Goal: Task Accomplishment & Management: Manage account settings

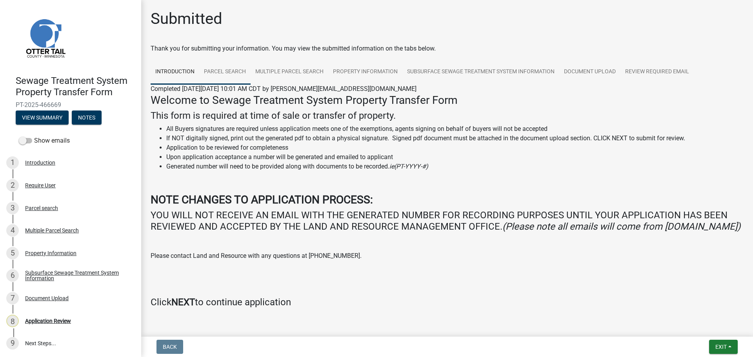
click at [224, 72] on link "Parcel search" at bounding box center [224, 72] width 51 height 25
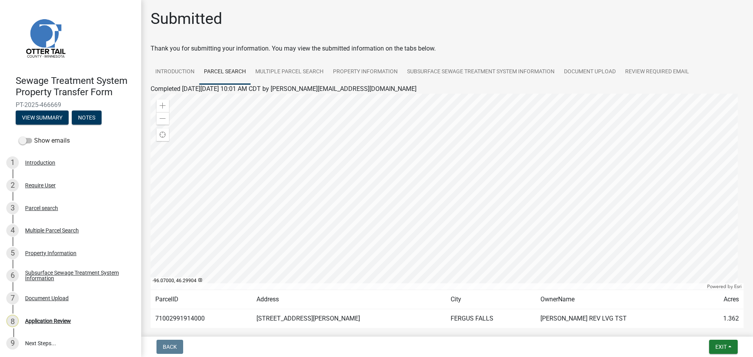
click at [184, 315] on td "71002991914000" at bounding box center [201, 318] width 101 height 19
copy td "71002991914000"
click at [311, 72] on link "Multiple Parcel Search" at bounding box center [289, 72] width 78 height 25
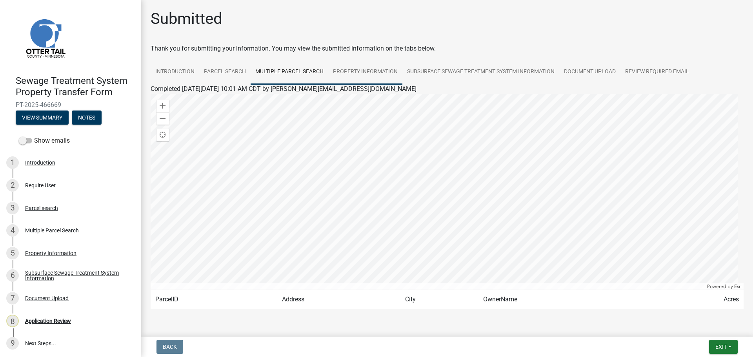
click at [369, 70] on link "Property Information" at bounding box center [365, 72] width 74 height 25
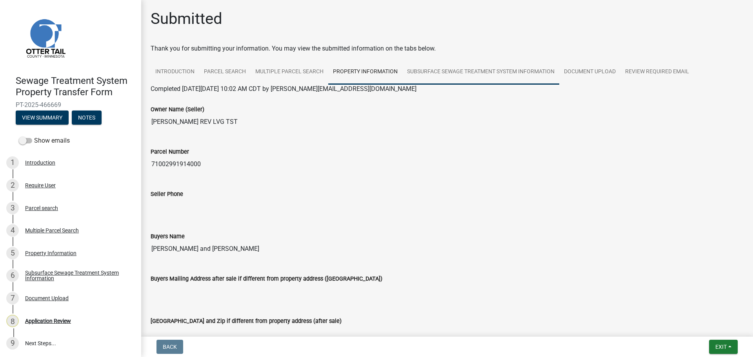
click at [465, 77] on link "Subsurface Sewage Treatment System Information" at bounding box center [480, 72] width 157 height 25
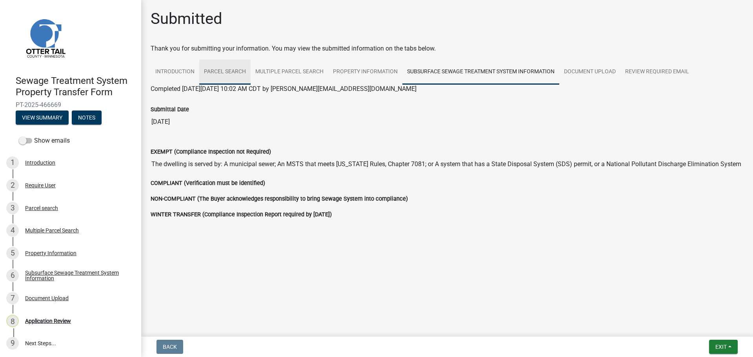
click at [227, 74] on link "Parcel search" at bounding box center [224, 72] width 51 height 25
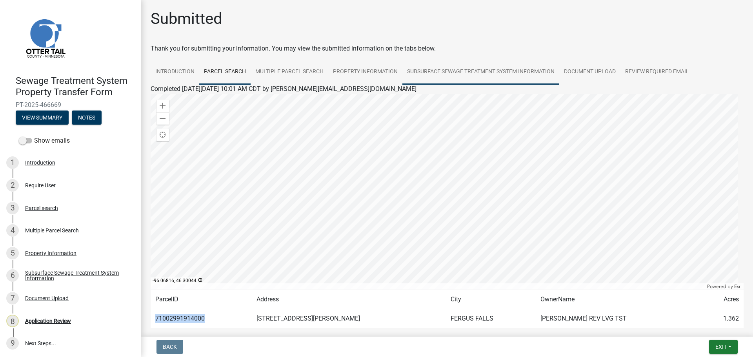
click at [481, 72] on link "Subsurface Sewage Treatment System Information" at bounding box center [480, 72] width 157 height 25
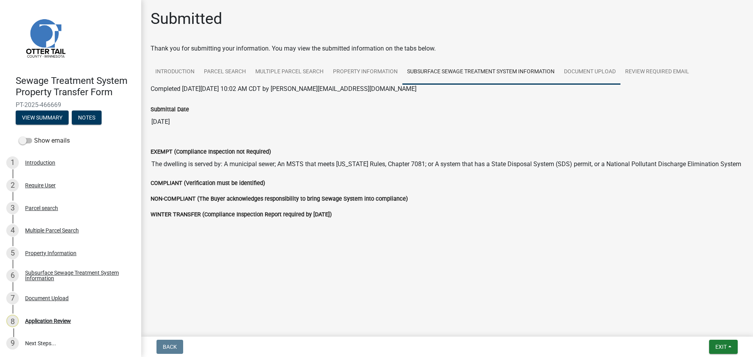
click at [596, 77] on link "Document Upload" at bounding box center [589, 72] width 61 height 25
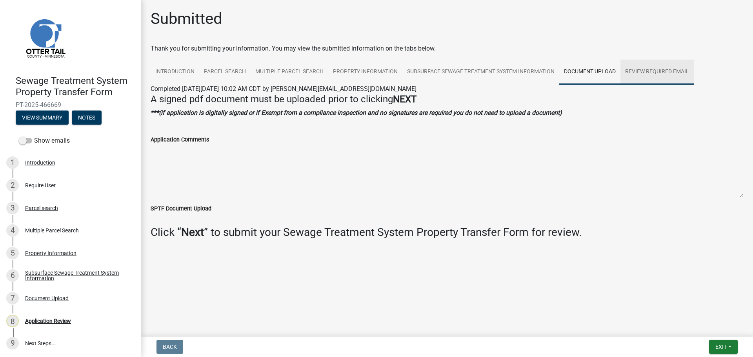
click at [660, 78] on link "Review Required Email" at bounding box center [656, 72] width 73 height 25
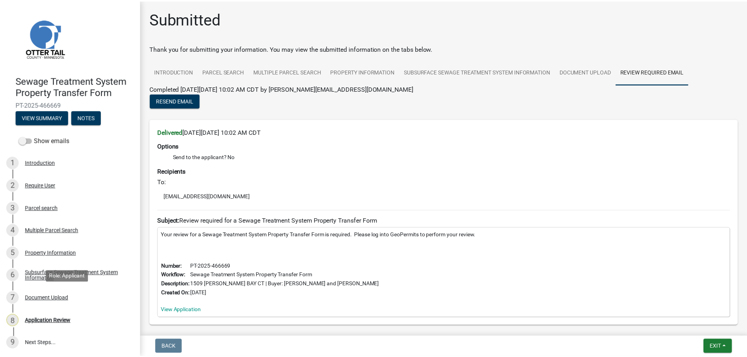
scroll to position [1, 0]
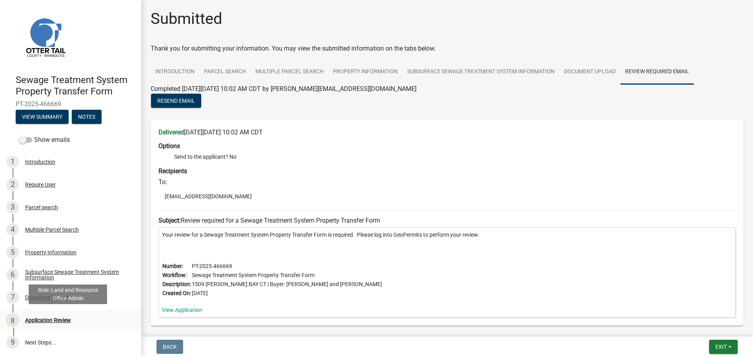
click at [46, 320] on div "Application Review" at bounding box center [48, 320] width 46 height 5
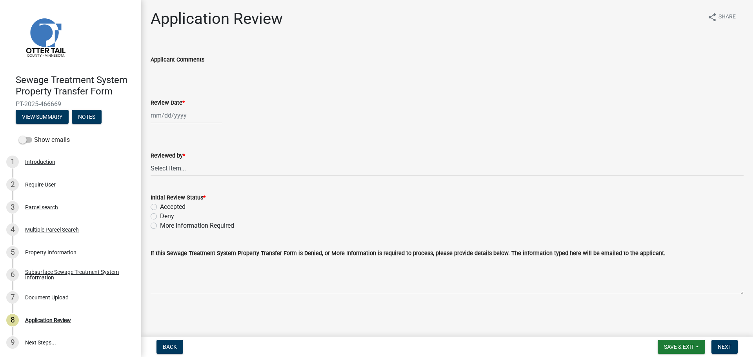
click at [194, 118] on div at bounding box center [187, 115] width 72 height 16
select select "8"
select select "2025"
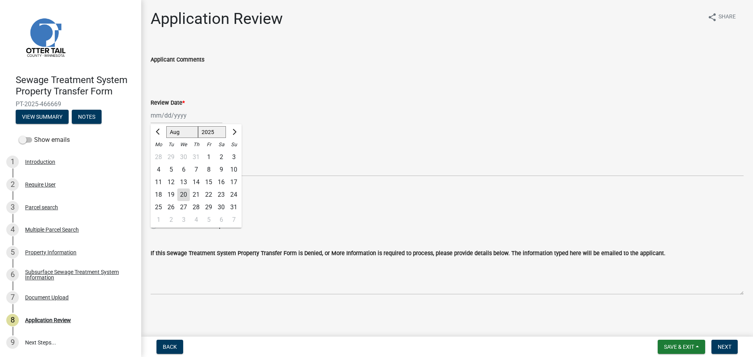
click at [185, 196] on div "20" at bounding box center [183, 195] width 13 height 13
type input "08/20/2025"
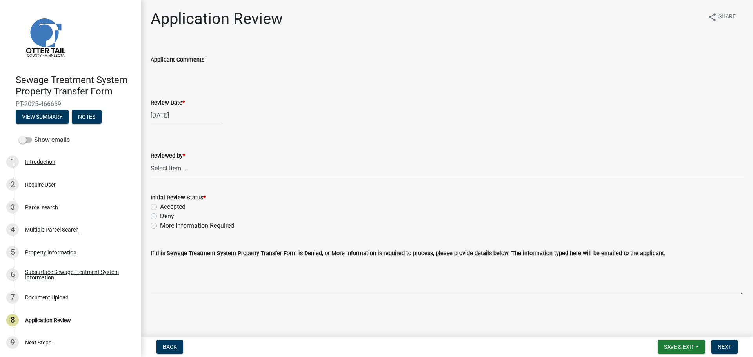
click at [170, 171] on select "Select Item... Alexis Newark Amy Busko Andrea Perales Brittany Tollefson Christ…" at bounding box center [447, 168] width 593 height 16
click at [151, 160] on select "Select Item... Alexis Newark Amy Busko Andrea Perales Brittany Tollefson Christ…" at bounding box center [447, 168] width 593 height 16
select select "67745ee8-7159-4960-80f9-a638286b467c"
click at [174, 205] on label "Accepted" at bounding box center [172, 206] width 25 height 9
click at [165, 205] on input "Accepted" at bounding box center [162, 204] width 5 height 5
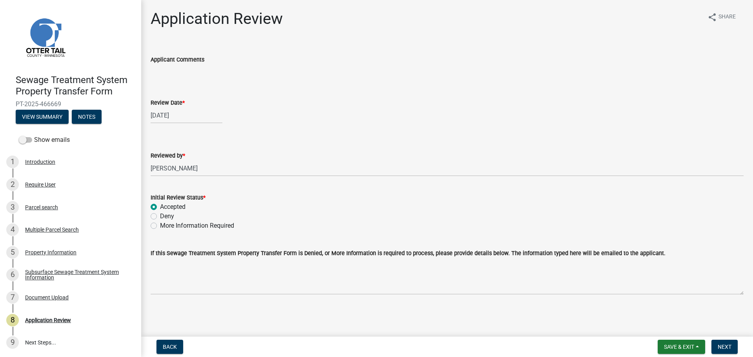
radio input "true"
click at [719, 344] on span "Next" at bounding box center [724, 347] width 14 height 6
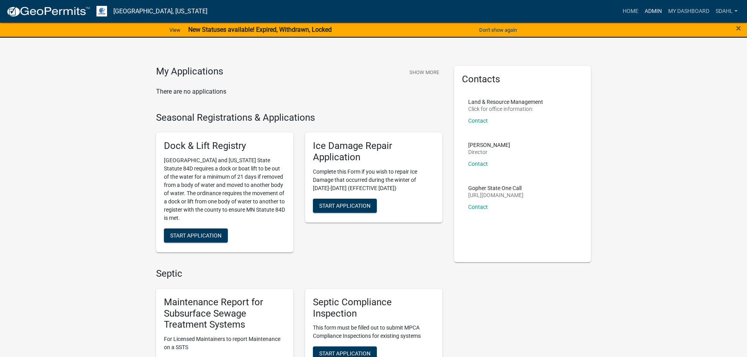
drag, startPoint x: 653, startPoint y: 13, endPoint x: 649, endPoint y: 16, distance: 5.4
click at [653, 13] on link "Admin" at bounding box center [653, 11] width 24 height 15
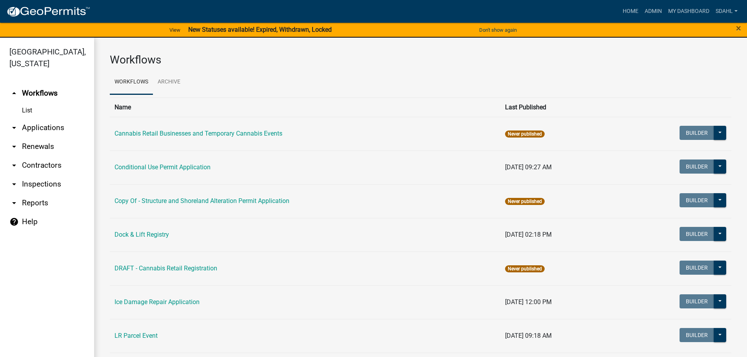
click at [55, 120] on link "arrow_drop_down Applications" at bounding box center [47, 127] width 94 height 19
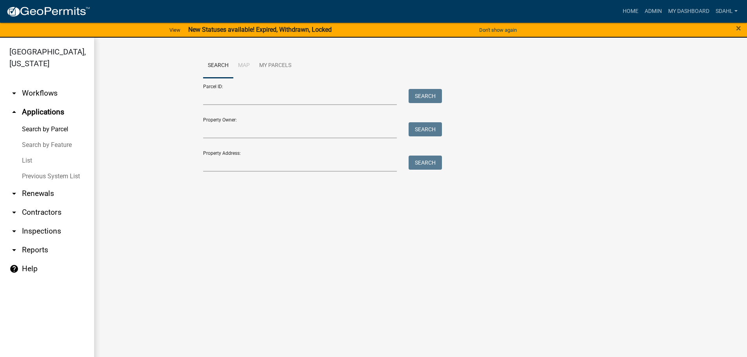
click at [267, 88] on div "Parcel ID: Search" at bounding box center [320, 91] width 235 height 27
click at [263, 96] on input "Parcel ID:" at bounding box center [300, 97] width 194 height 16
paste input "71002991914000"
type input "71002991914000"
click at [415, 95] on button "Search" at bounding box center [424, 96] width 33 height 14
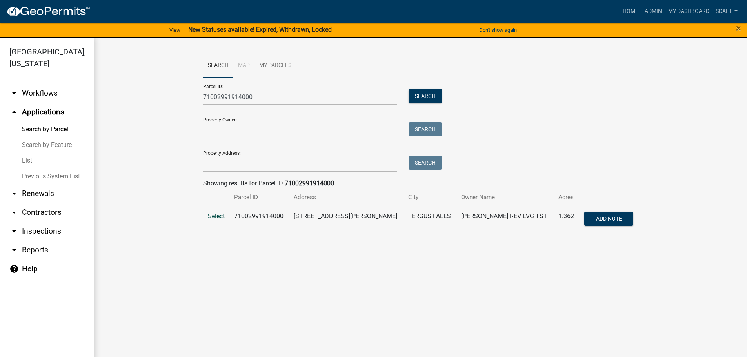
click at [219, 218] on span "Select" at bounding box center [216, 215] width 17 height 7
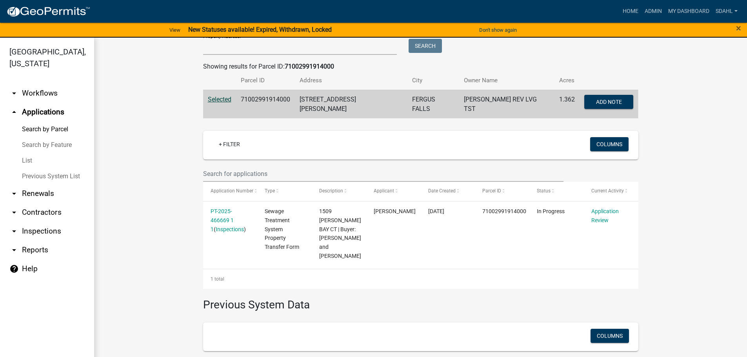
scroll to position [118, 0]
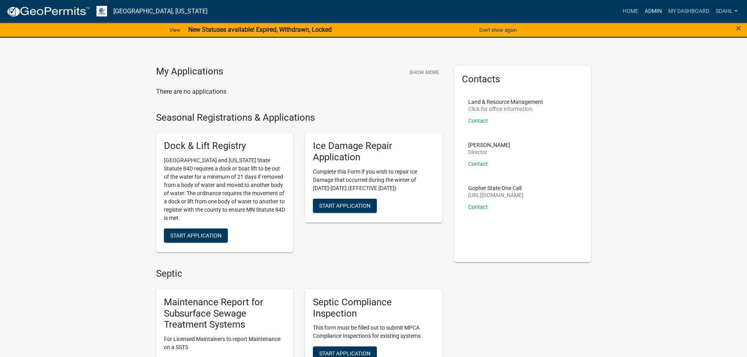
click at [655, 11] on link "Admin" at bounding box center [653, 11] width 24 height 15
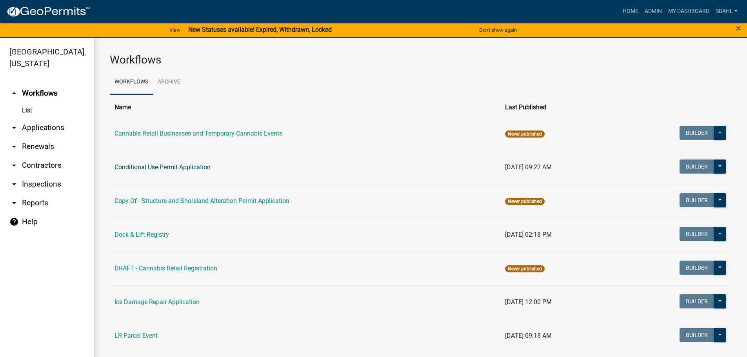
click at [180, 167] on link "Conditional Use Permit Application" at bounding box center [162, 166] width 96 height 7
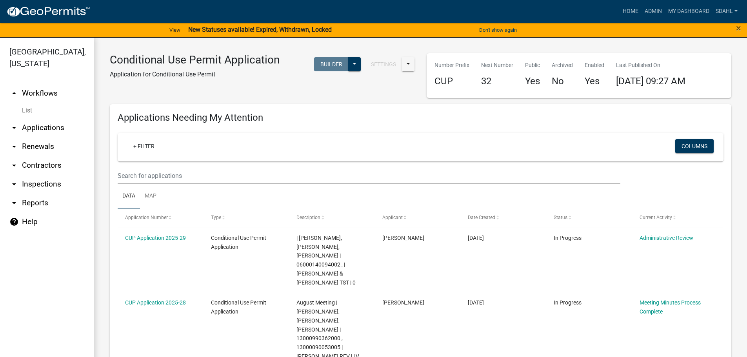
select select "3: 100"
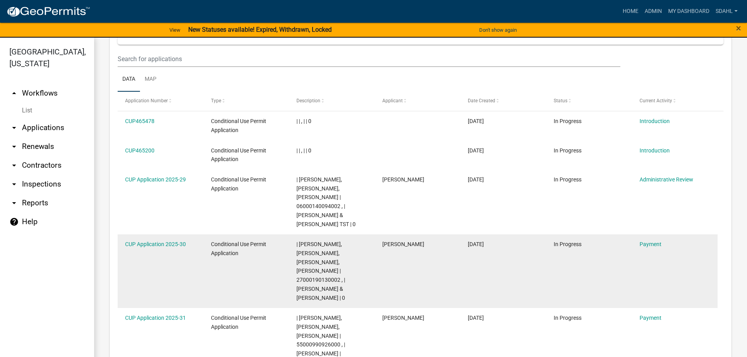
scroll to position [823, 0]
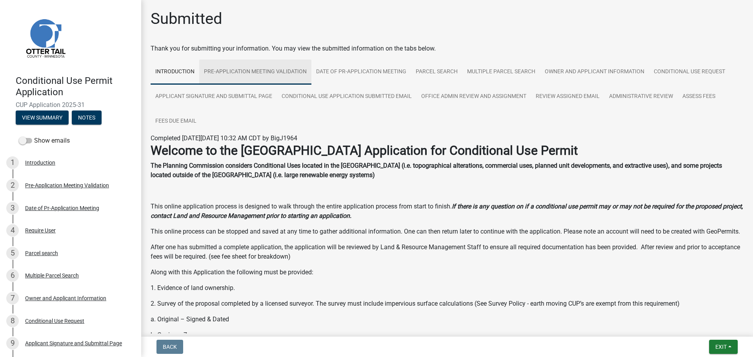
click at [284, 73] on link "Pre-Application Meeting Validation" at bounding box center [255, 72] width 112 height 25
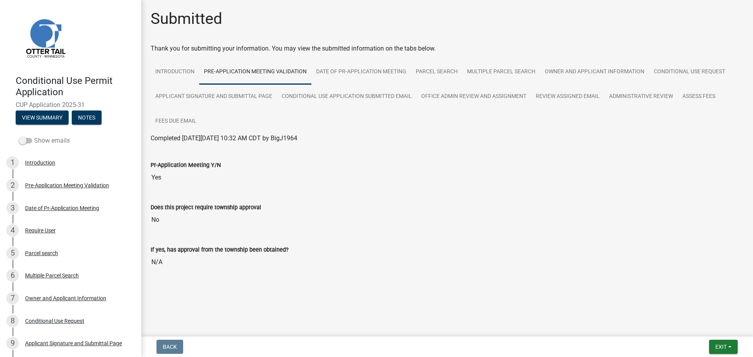
click at [40, 140] on label "Show emails" at bounding box center [44, 140] width 51 height 9
click at [34, 136] on input "Show emails" at bounding box center [34, 136] width 0 height 0
click at [455, 95] on link "Office Admin Review and Assignment" at bounding box center [473, 96] width 114 height 25
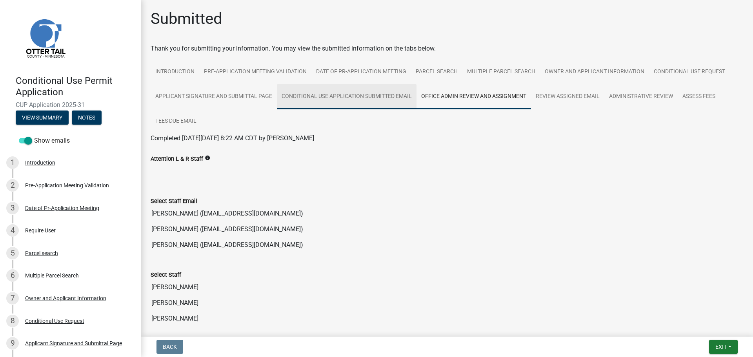
click at [370, 93] on link "Conditional Use Application Submitted Email" at bounding box center [347, 96] width 140 height 25
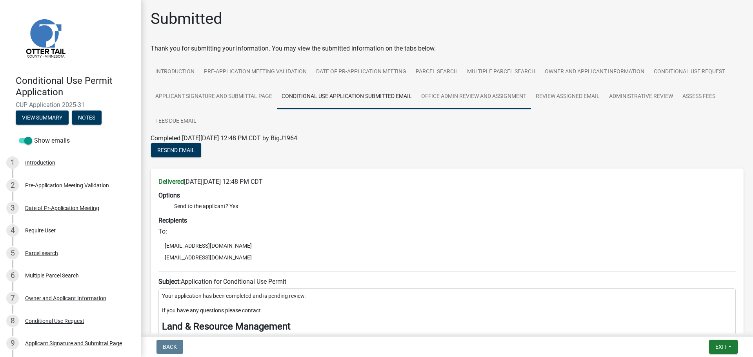
click at [479, 92] on link "Office Admin Review and Assignment" at bounding box center [473, 96] width 114 height 25
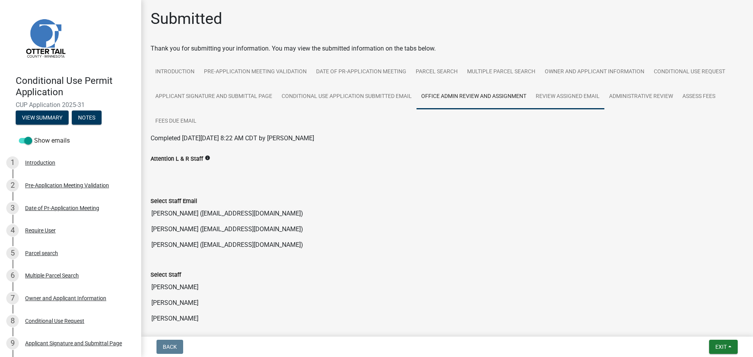
click at [568, 97] on link "Review Assigned Email" at bounding box center [567, 96] width 73 height 25
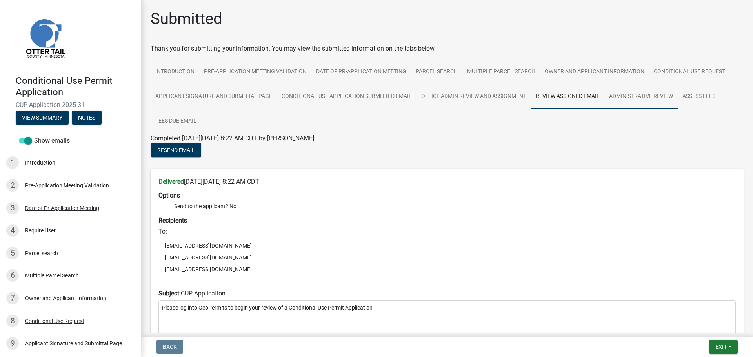
click at [644, 96] on link "Administrative Review" at bounding box center [640, 96] width 73 height 25
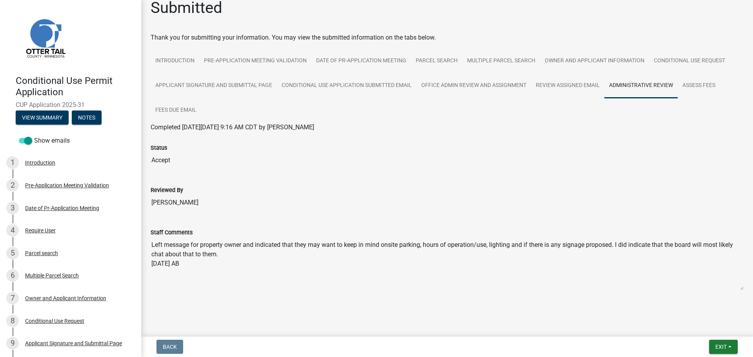
scroll to position [14, 0]
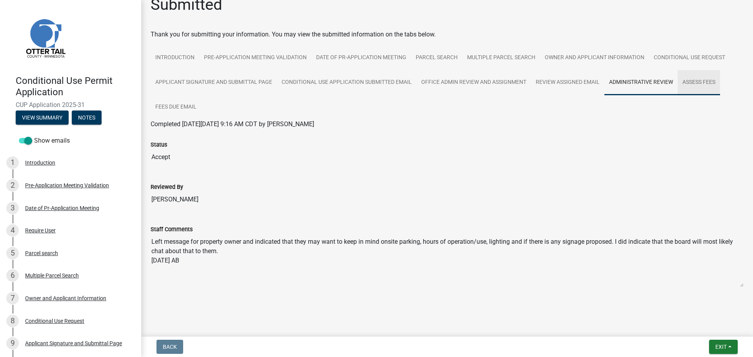
click at [701, 84] on link "Assess Fees" at bounding box center [698, 82] width 42 height 25
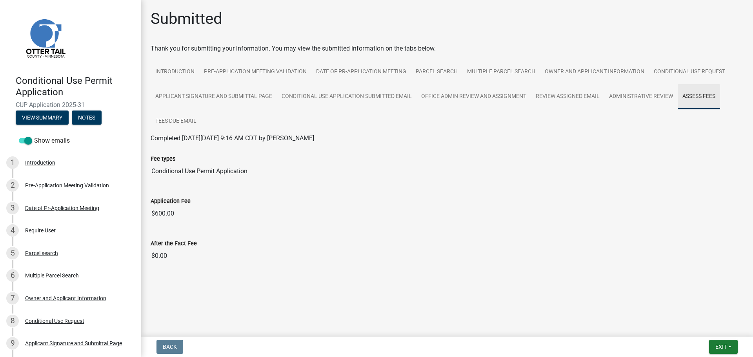
scroll to position [0, 0]
click at [183, 122] on link "Fees Due Email" at bounding box center [176, 121] width 51 height 25
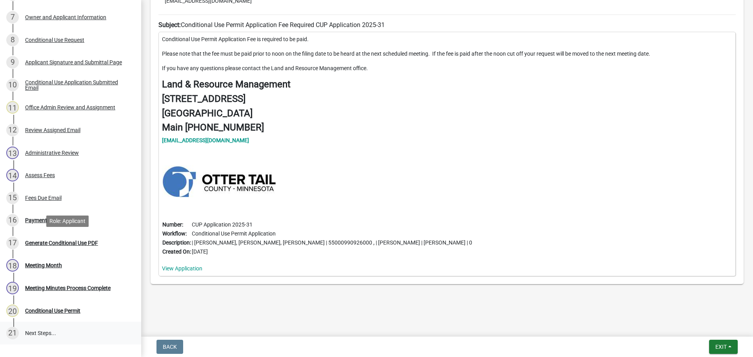
scroll to position [341, 0]
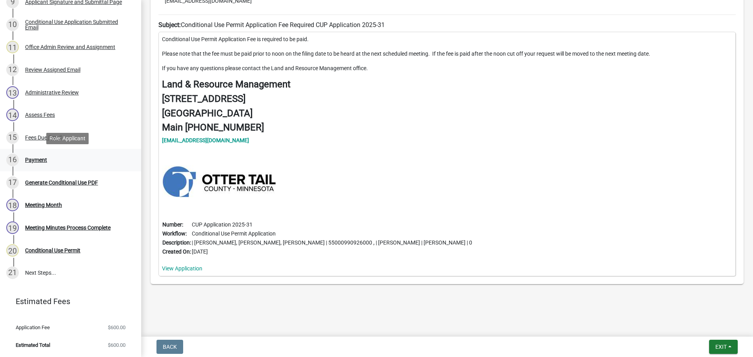
click at [32, 158] on div "Payment" at bounding box center [36, 159] width 22 height 5
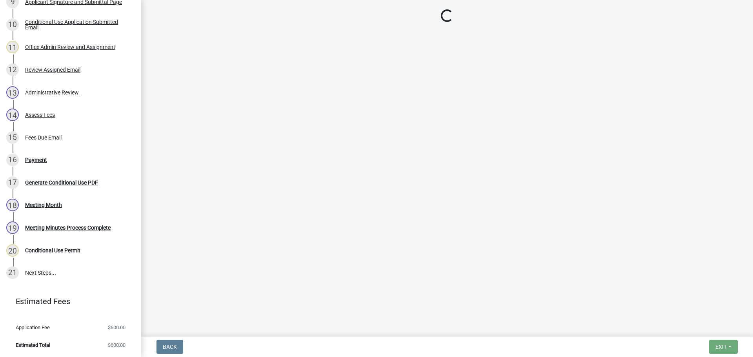
select select "3: 3"
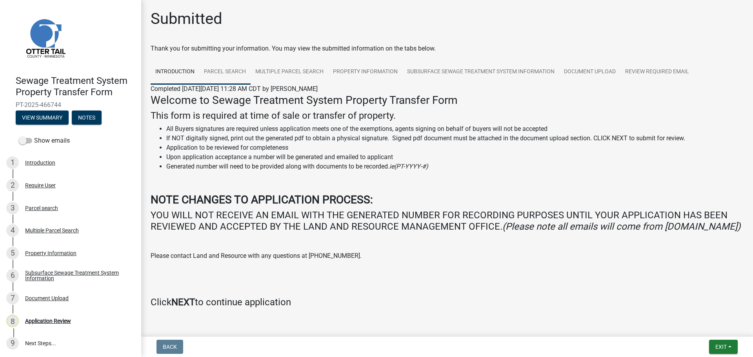
click at [229, 70] on link "Parcel search" at bounding box center [224, 72] width 51 height 25
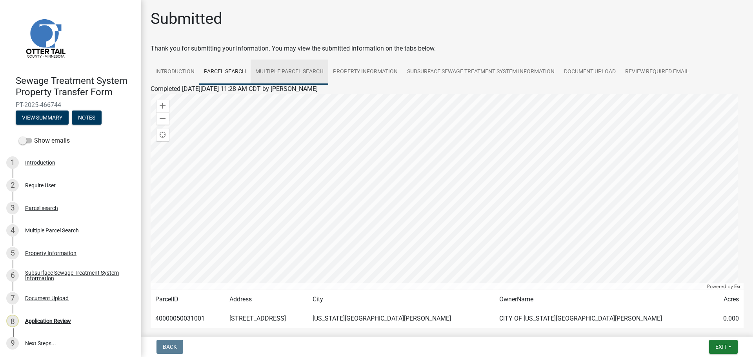
click at [290, 71] on link "Multiple Parcel Search" at bounding box center [289, 72] width 78 height 25
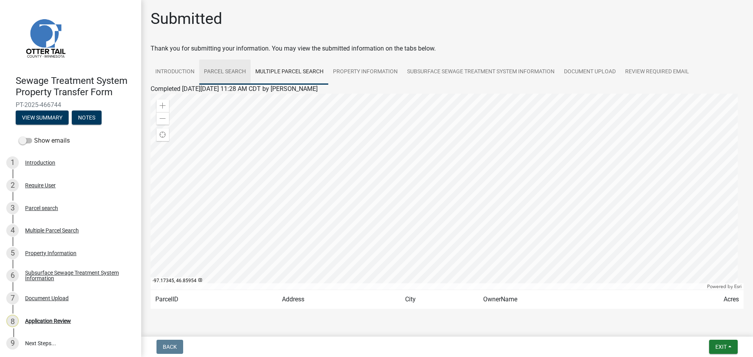
click at [225, 71] on link "Parcel search" at bounding box center [224, 72] width 51 height 25
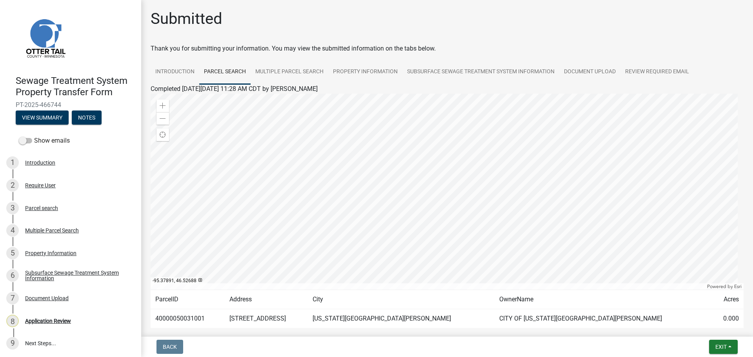
click at [185, 318] on td "40000050031001" at bounding box center [188, 318] width 74 height 19
copy td "40000050031001"
click at [358, 69] on link "Property Information" at bounding box center [365, 72] width 74 height 25
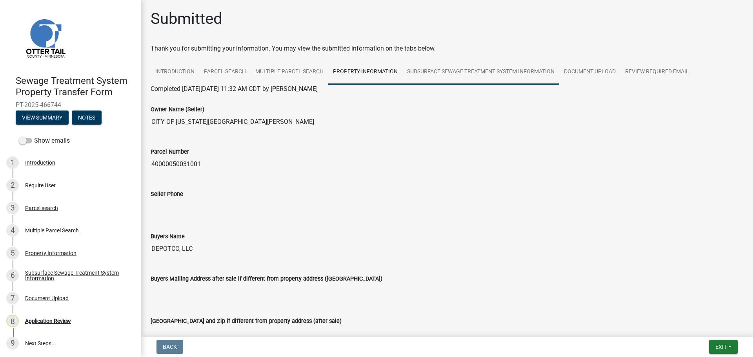
click at [441, 71] on link "Subsurface Sewage Treatment System Information" at bounding box center [480, 72] width 157 height 25
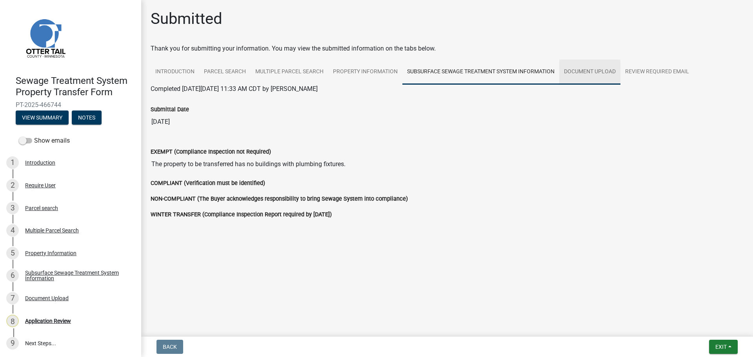
click at [596, 69] on link "Document Upload" at bounding box center [589, 72] width 61 height 25
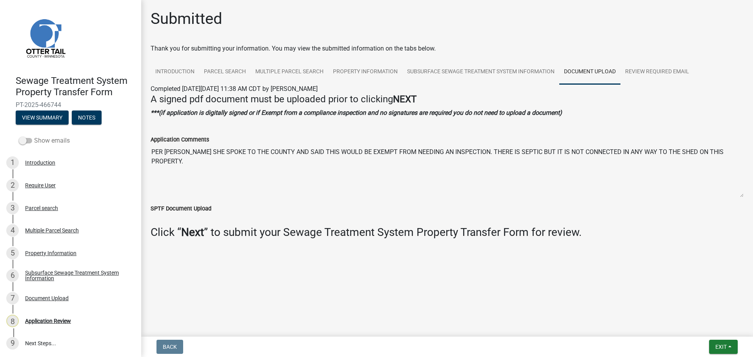
click at [45, 137] on label "Show emails" at bounding box center [44, 140] width 51 height 9
click at [34, 136] on input "Show emails" at bounding box center [34, 136] width 0 height 0
click at [45, 183] on div "Require User" at bounding box center [40, 185] width 31 height 5
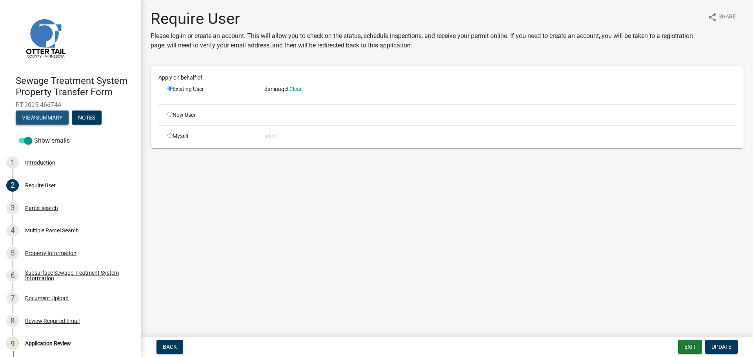
click at [51, 114] on button "View Summary" at bounding box center [42, 118] width 53 height 14
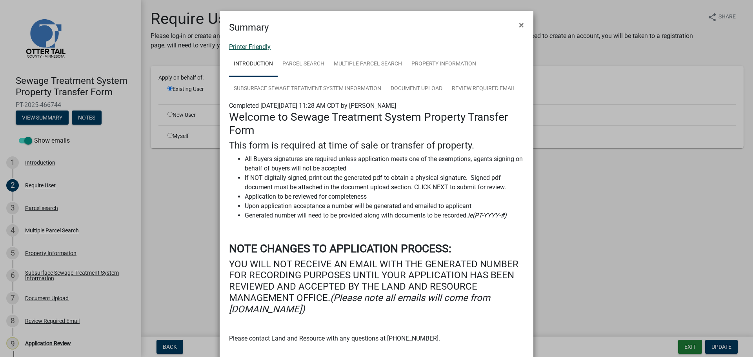
click at [257, 47] on link "Printer Friendly" at bounding box center [250, 46] width 42 height 7
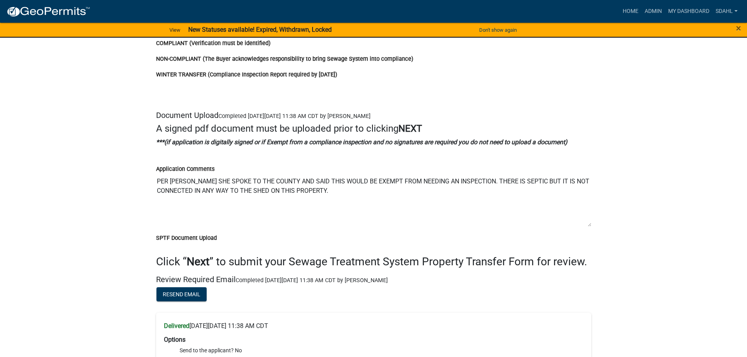
scroll to position [1590, 0]
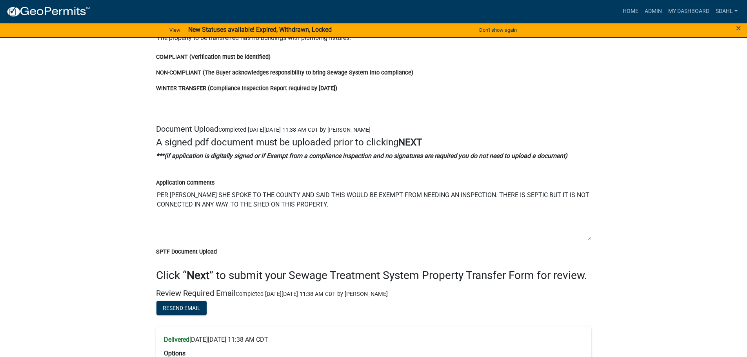
click at [347, 195] on textarea "PER [PERSON_NAME] SHE SPOKE TO THE COUNTY AND SAID THIS WOULD BE EXEMPT FROM NE…" at bounding box center [373, 213] width 435 height 53
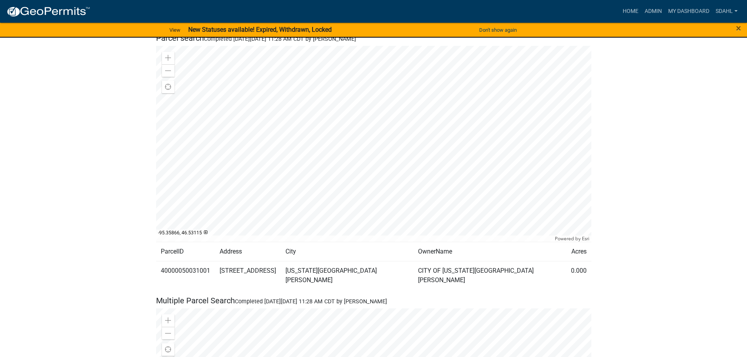
scroll to position [470, 0]
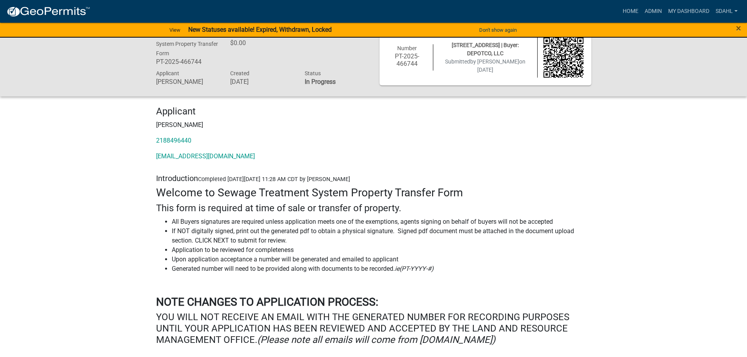
scroll to position [0, 0]
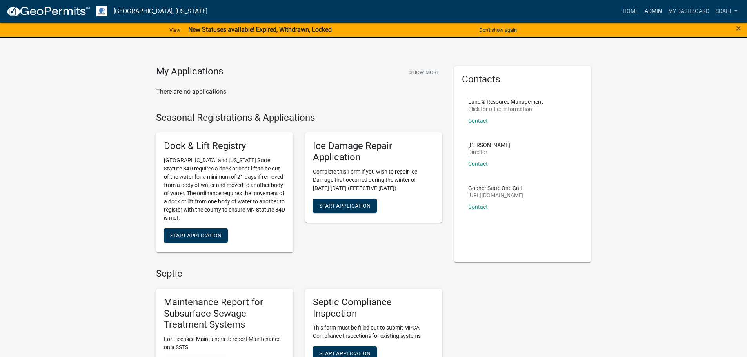
click at [650, 9] on link "Admin" at bounding box center [653, 11] width 24 height 15
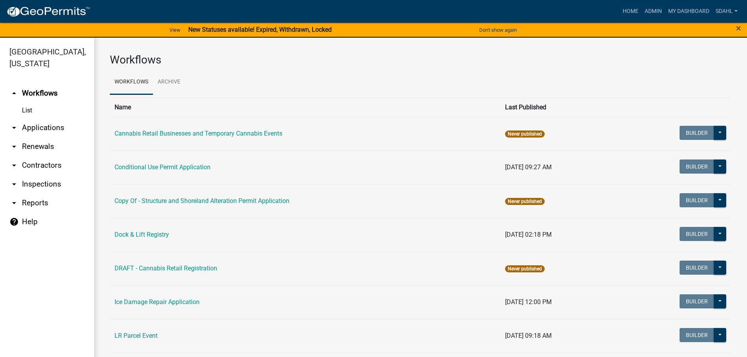
click at [54, 130] on link "arrow_drop_down Applications" at bounding box center [47, 127] width 94 height 19
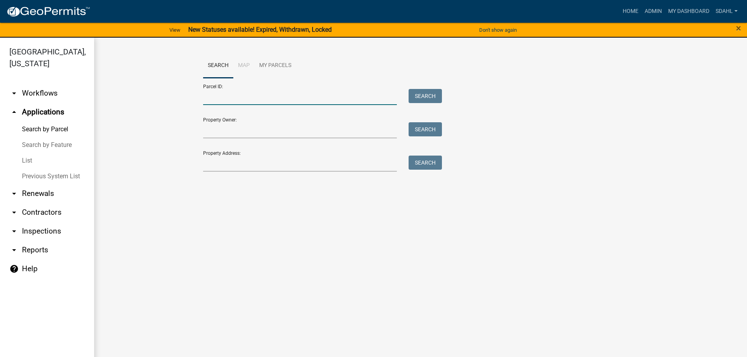
click at [254, 92] on input "Parcel ID:" at bounding box center [300, 97] width 194 height 16
paste input "40000050031001"
type input "40000050031001"
drag, startPoint x: 428, startPoint y: 92, endPoint x: 333, endPoint y: 161, distance: 117.5
click at [426, 93] on button "Search" at bounding box center [424, 96] width 33 height 14
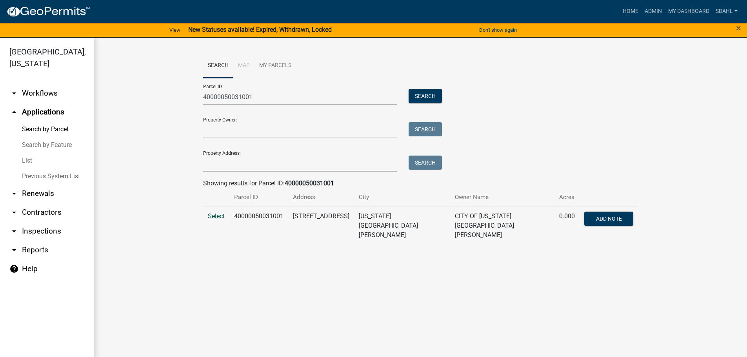
click at [217, 217] on span "Select" at bounding box center [216, 215] width 17 height 7
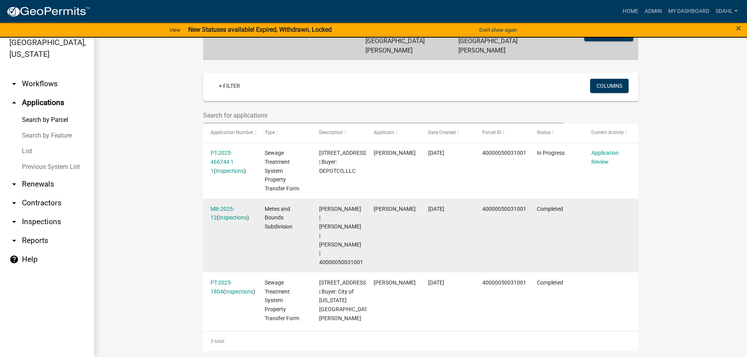
scroll to position [196, 0]
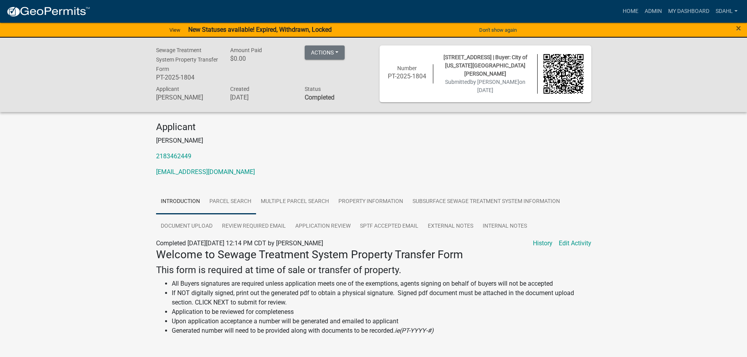
click at [245, 202] on link "Parcel search" at bounding box center [230, 201] width 51 height 25
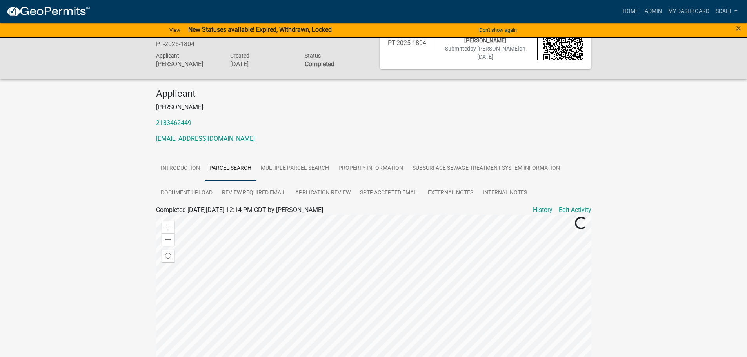
scroll to position [78, 0]
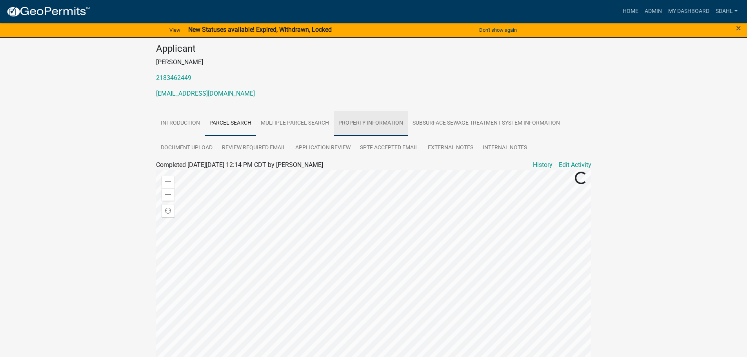
click at [366, 121] on link "Property Information" at bounding box center [371, 123] width 74 height 25
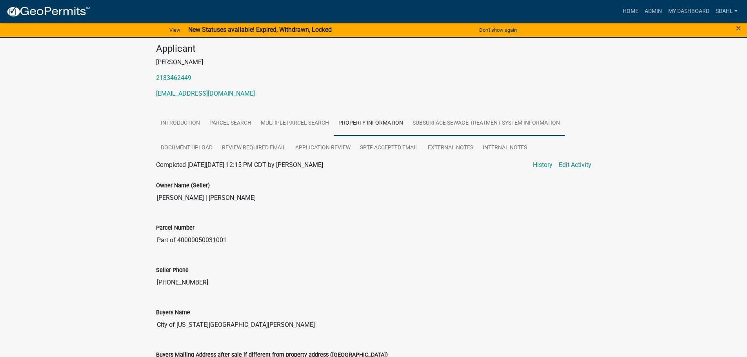
click at [481, 123] on link "Subsurface Sewage Treatment System Information" at bounding box center [486, 123] width 157 height 25
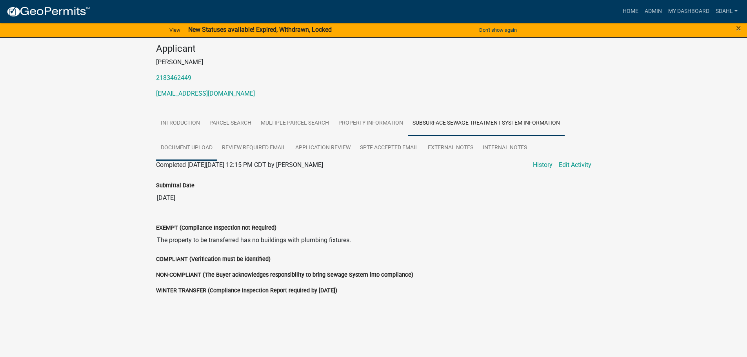
click at [195, 147] on link "Document Upload" at bounding box center [186, 148] width 61 height 25
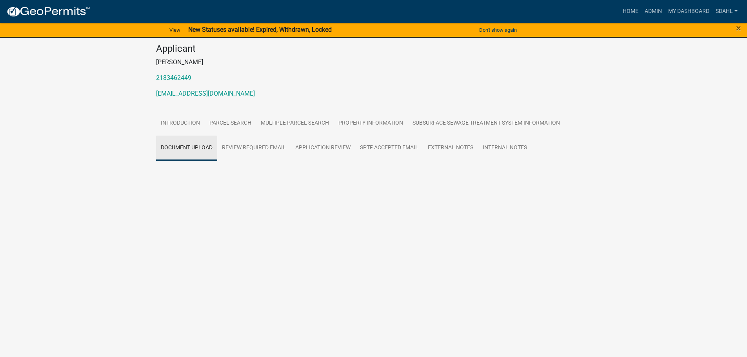
scroll to position [76, 0]
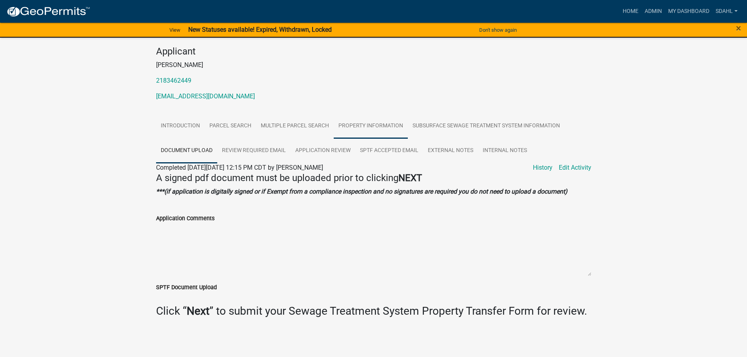
click at [357, 122] on link "Property Information" at bounding box center [371, 126] width 74 height 25
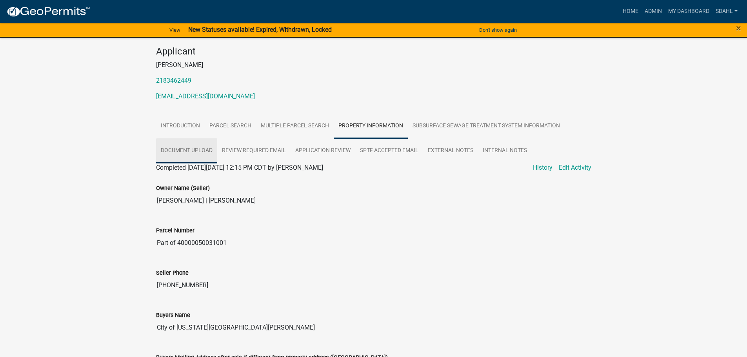
click at [194, 152] on link "Document Upload" at bounding box center [186, 150] width 61 height 25
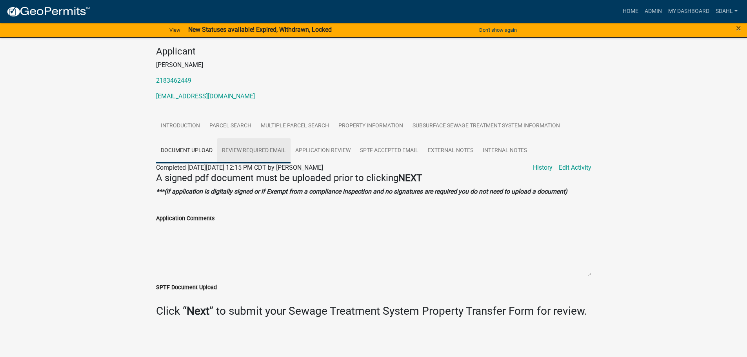
click at [253, 149] on link "Review Required Email" at bounding box center [253, 150] width 73 height 25
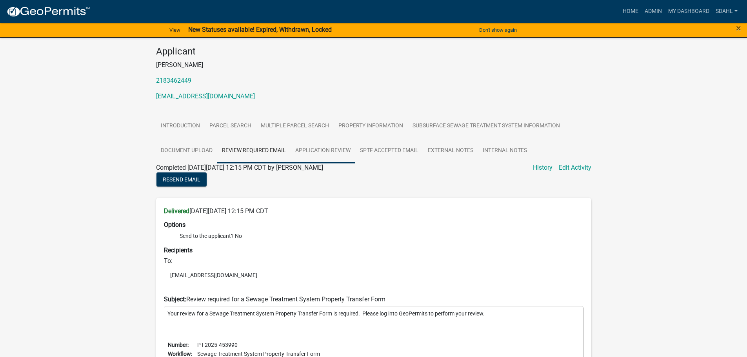
click at [323, 154] on link "Application Review" at bounding box center [322, 150] width 65 height 25
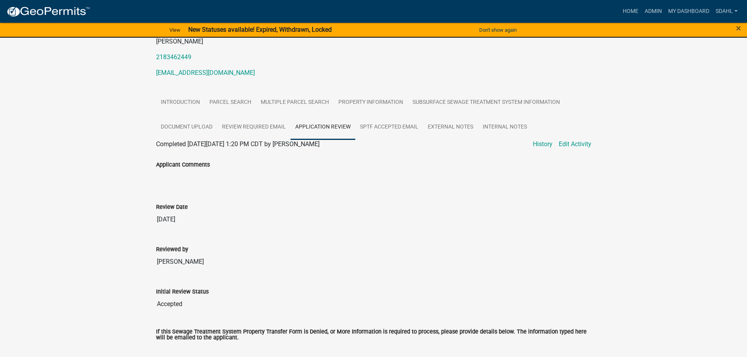
scroll to position [99, 0]
click at [390, 133] on link "SPTF Accepted Email" at bounding box center [389, 127] width 68 height 25
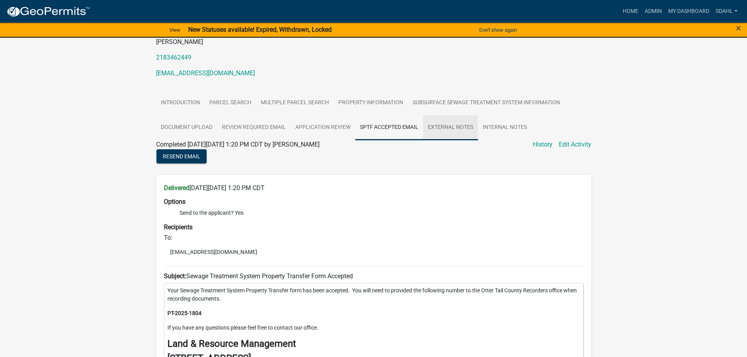
click at [450, 129] on link "External Notes" at bounding box center [450, 127] width 55 height 25
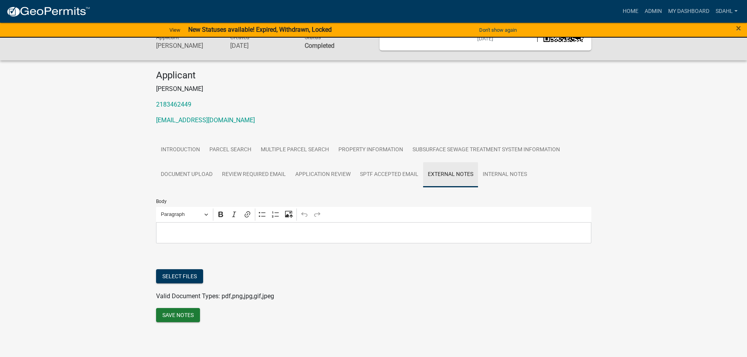
scroll to position [52, 0]
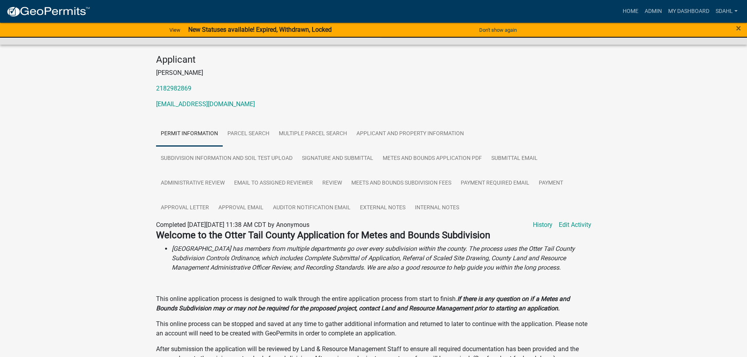
scroll to position [78, 0]
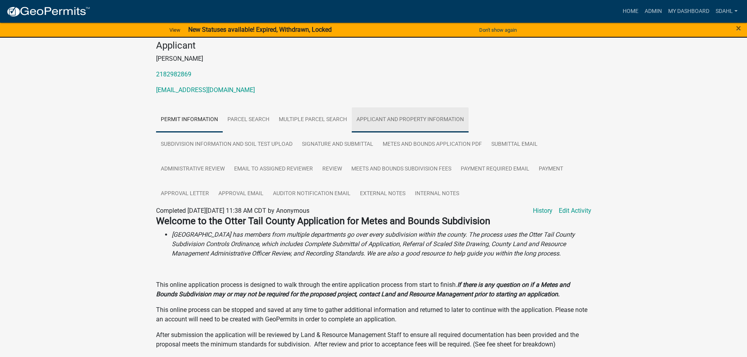
click at [408, 114] on link "Applicant and Property Information" at bounding box center [410, 119] width 117 height 25
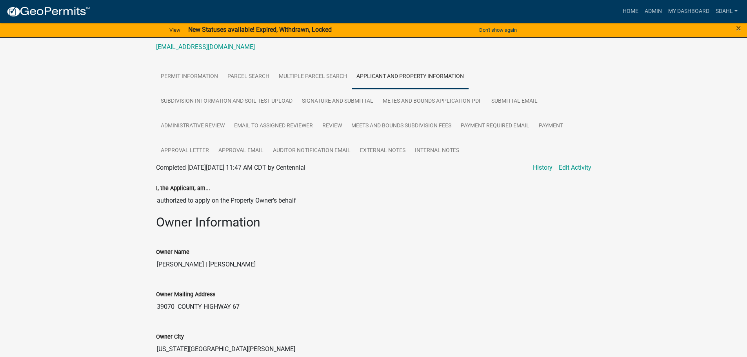
scroll to position [118, 0]
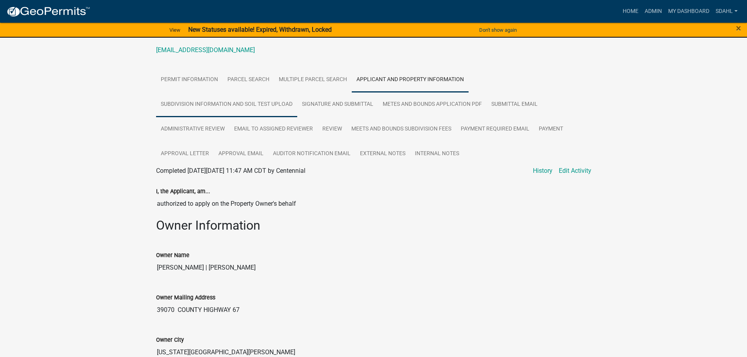
click at [233, 105] on link "Subdivision Information and Soil Test Upload" at bounding box center [226, 104] width 141 height 25
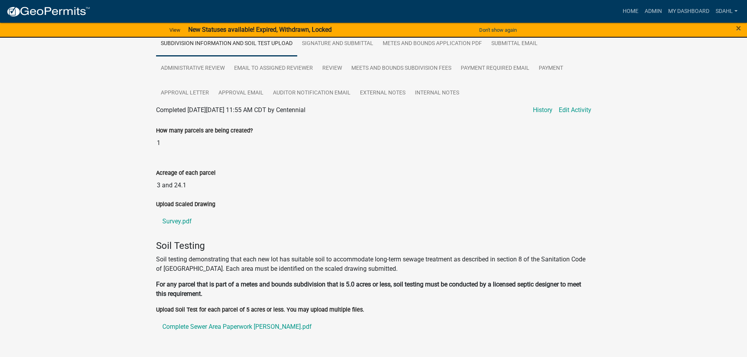
scroll to position [197, 0]
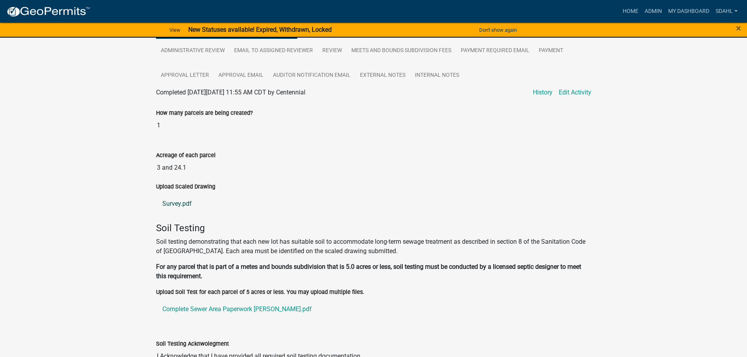
click at [174, 204] on link "Survey.pdf" at bounding box center [373, 203] width 435 height 19
click at [238, 310] on link "Complete Sewer Area Paperwork Falk.pdf" at bounding box center [373, 309] width 435 height 19
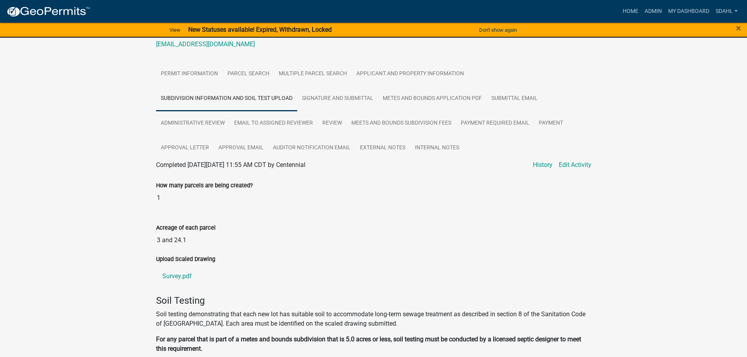
scroll to position [118, 0]
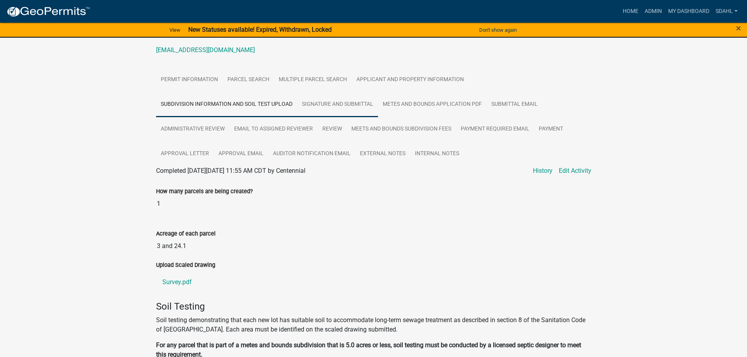
click at [345, 109] on link "Signature and Submittal" at bounding box center [337, 104] width 81 height 25
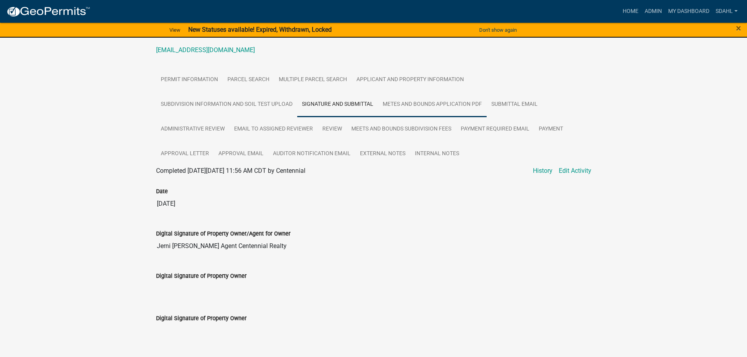
click at [421, 109] on link "Metes and Bounds Application PDF" at bounding box center [432, 104] width 109 height 25
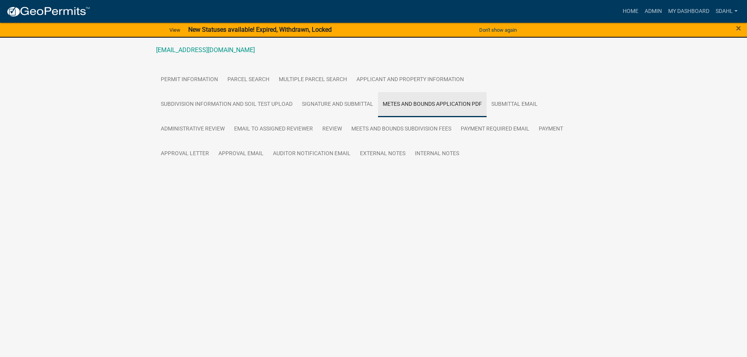
scroll to position [0, 0]
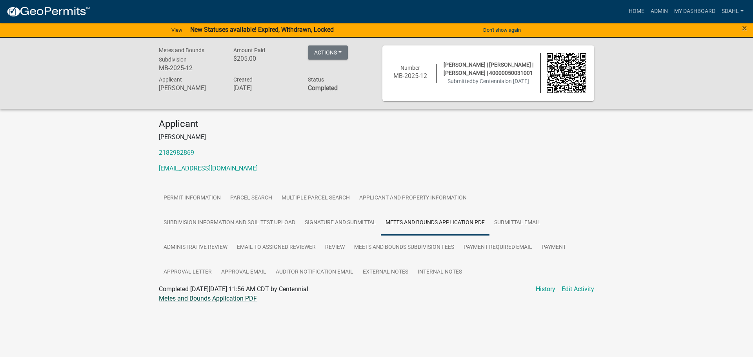
click at [248, 300] on link "Metes and Bounds Application PDF" at bounding box center [208, 298] width 98 height 7
click at [212, 249] on link "Administrative Review" at bounding box center [195, 247] width 73 height 25
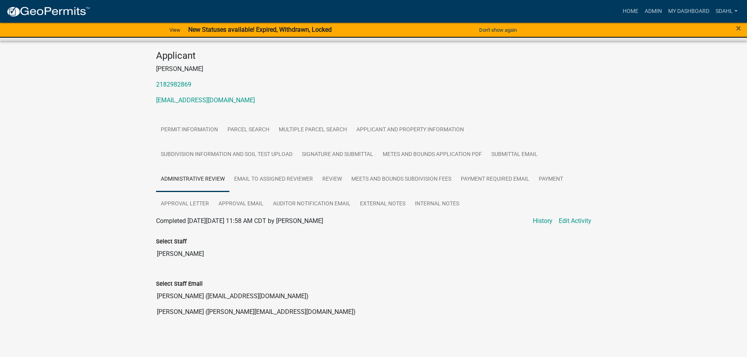
scroll to position [70, 0]
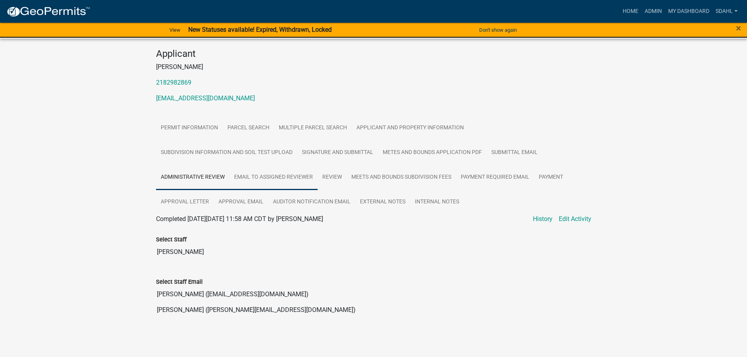
click at [275, 178] on link "Email to Assigned Reviewer" at bounding box center [273, 177] width 88 height 25
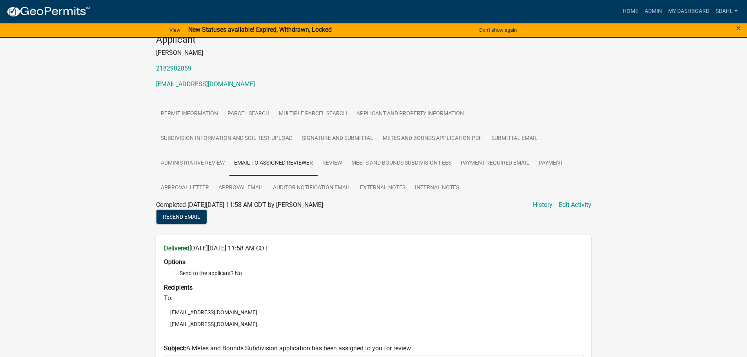
scroll to position [109, 0]
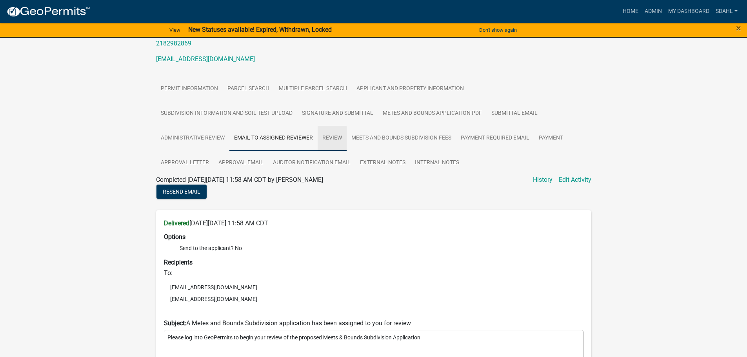
click at [340, 142] on link "Review" at bounding box center [332, 138] width 29 height 25
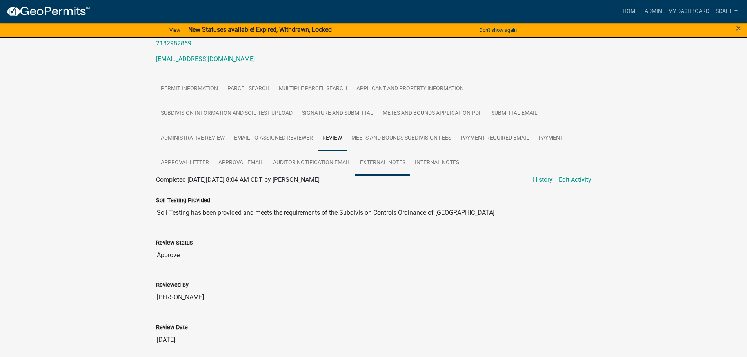
click at [390, 160] on link "External Notes" at bounding box center [382, 163] width 55 height 25
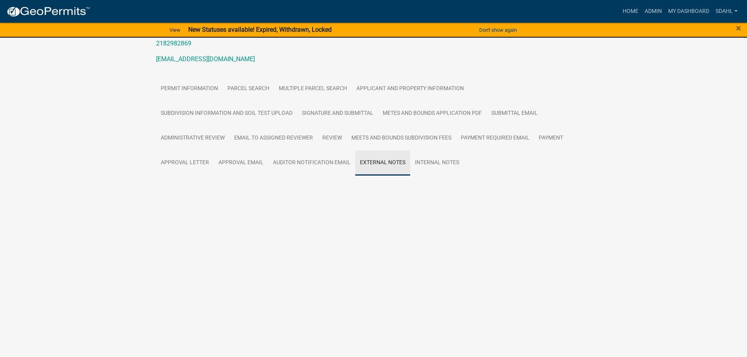
scroll to position [98, 0]
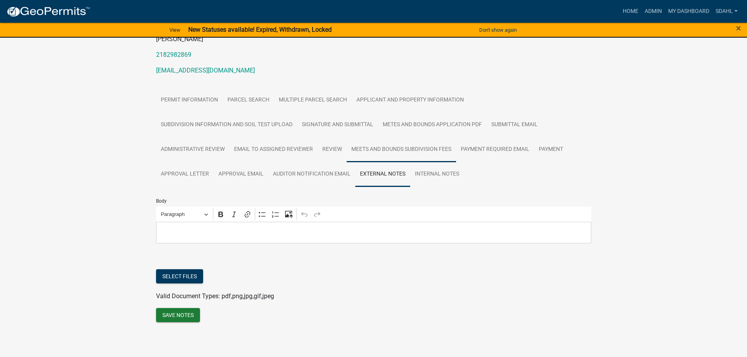
click at [398, 152] on link "Meets and Bounds Subdivision Fees" at bounding box center [401, 149] width 109 height 25
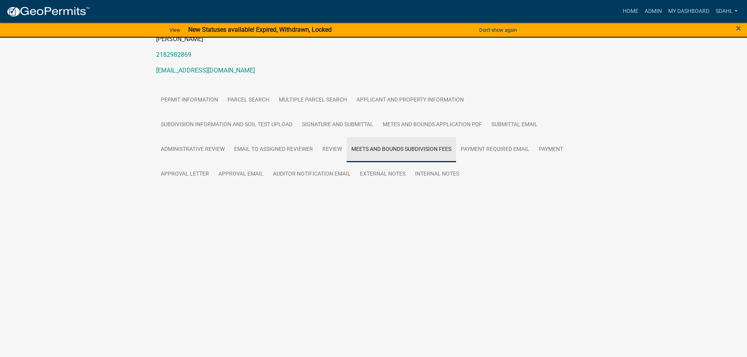
scroll to position [97, 0]
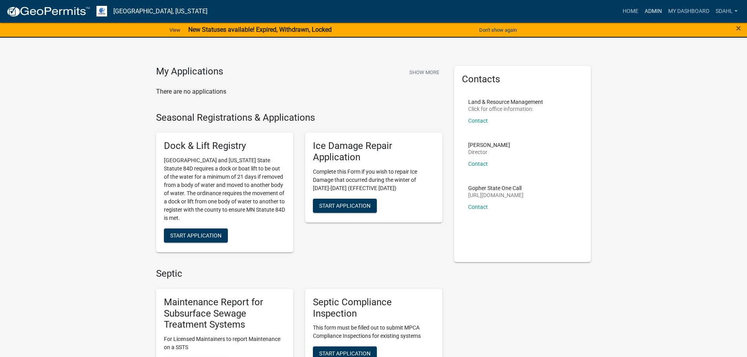
click at [652, 7] on link "Admin" at bounding box center [653, 11] width 24 height 15
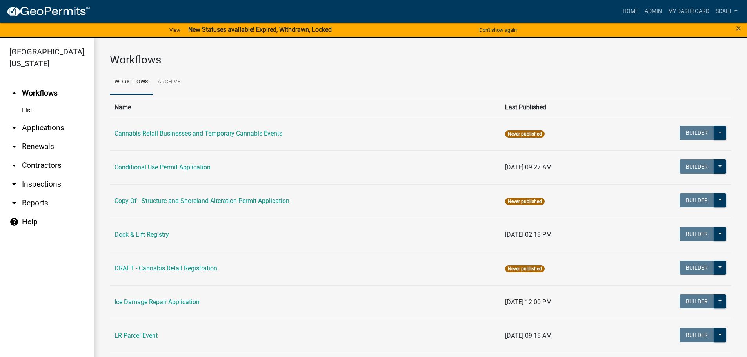
click at [53, 127] on link "arrow_drop_down Applications" at bounding box center [47, 127] width 94 height 19
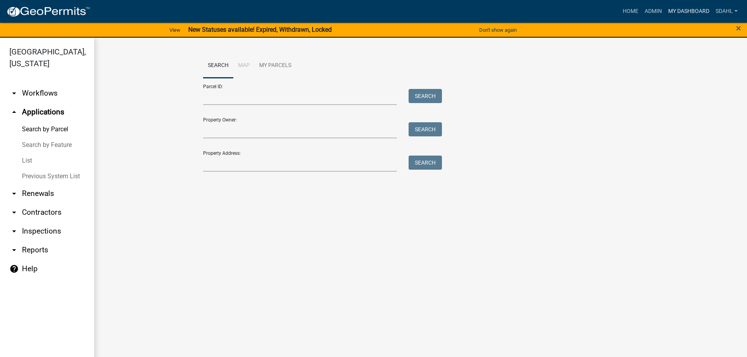
click at [686, 9] on link "My Dashboard" at bounding box center [688, 11] width 47 height 15
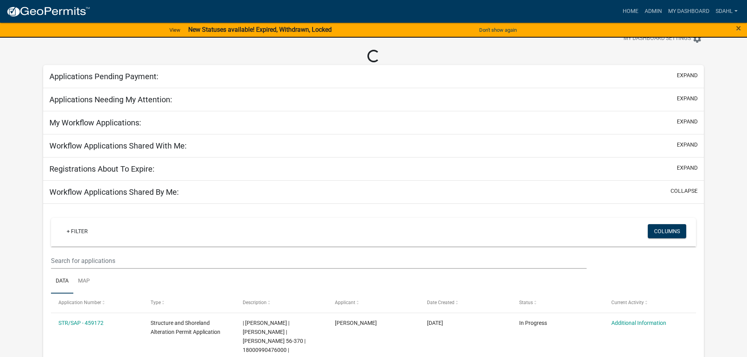
select select "3: 100"
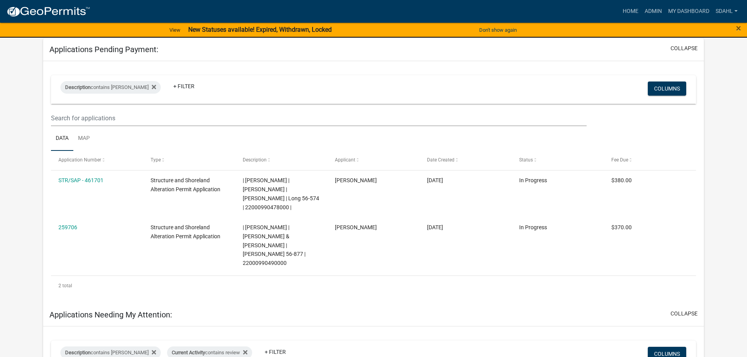
scroll to position [39, 0]
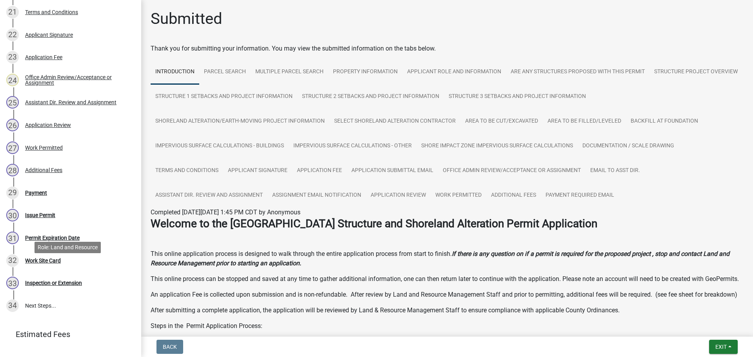
scroll to position [627, 0]
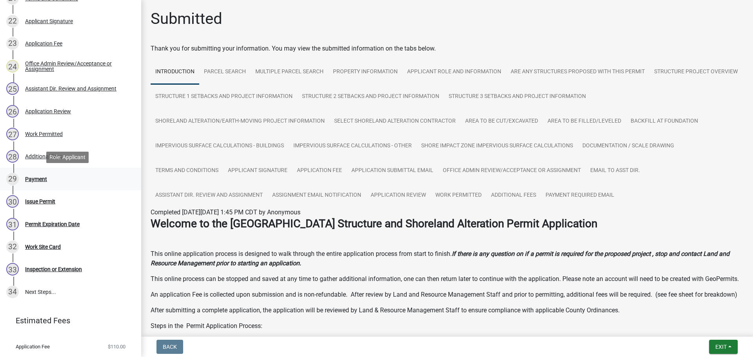
click at [36, 176] on div "Payment" at bounding box center [36, 178] width 22 height 5
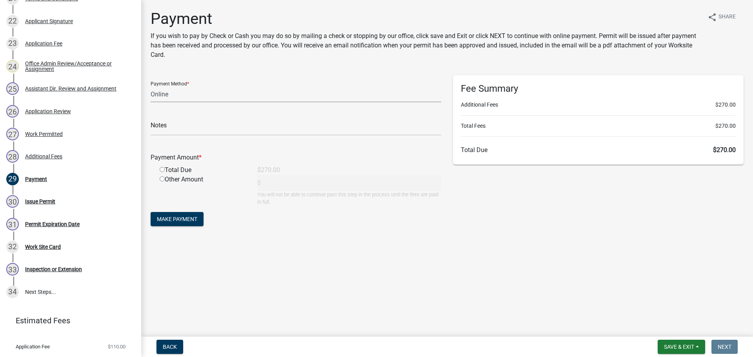
click at [166, 95] on select "Credit Card POS Check Cash Online" at bounding box center [296, 94] width 290 height 16
select select "1: 0"
click at [151, 86] on select "Credit Card POS Check Cash Online" at bounding box center [296, 94] width 290 height 16
click at [178, 129] on input "text" at bounding box center [296, 128] width 290 height 16
type input "9835 Receipt No 2025-19"
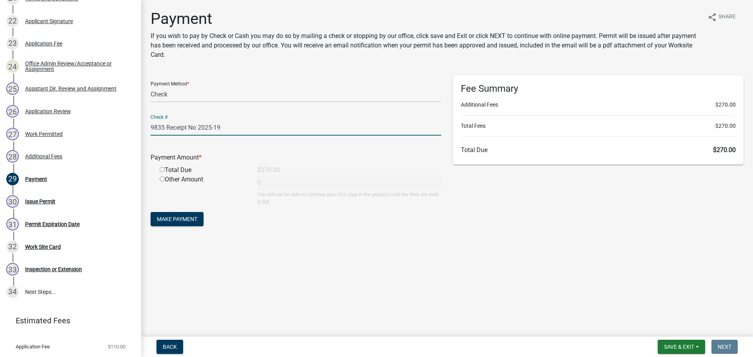
click at [163, 168] on input "radio" at bounding box center [162, 169] width 5 height 5
radio input "true"
type input "270"
click at [188, 221] on span "Make Payment" at bounding box center [177, 219] width 40 height 6
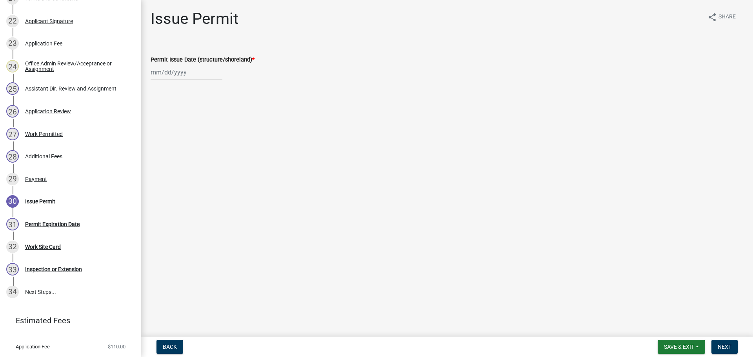
click at [173, 72] on div at bounding box center [187, 72] width 72 height 16
select select "8"
select select "2025"
click at [182, 153] on div "20" at bounding box center [183, 151] width 13 height 13
type input "[DATE]"
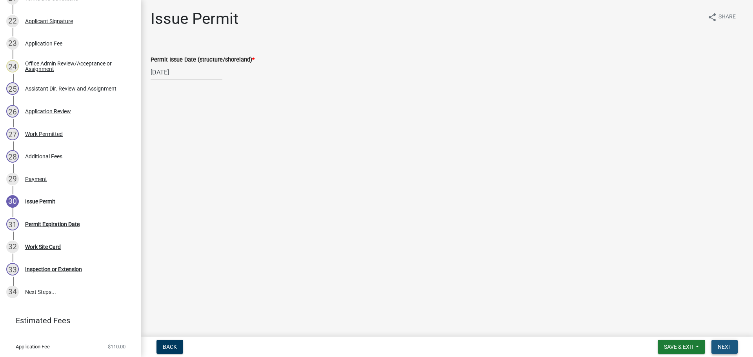
click at [724, 346] on span "Next" at bounding box center [724, 347] width 14 height 6
click at [724, 345] on span "Next" at bounding box center [724, 347] width 14 height 6
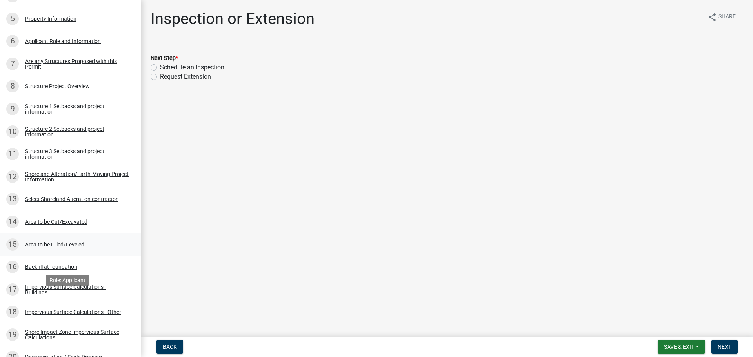
scroll to position [0, 0]
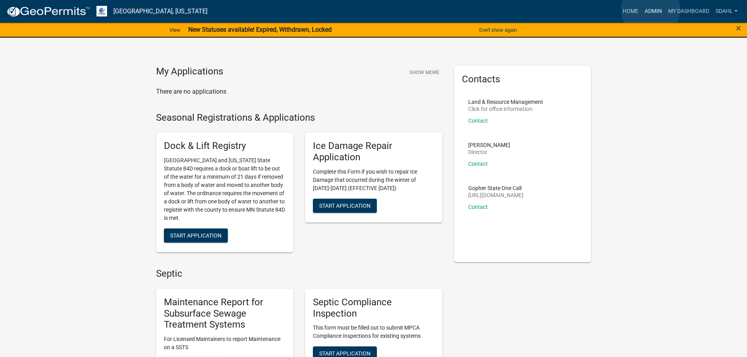
click at [650, 9] on link "Admin" at bounding box center [653, 11] width 24 height 15
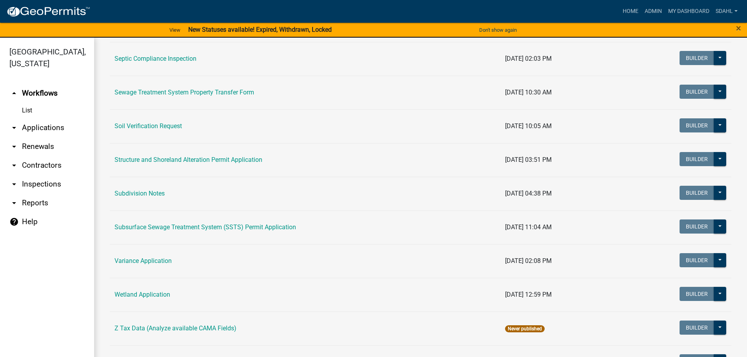
scroll to position [431, 0]
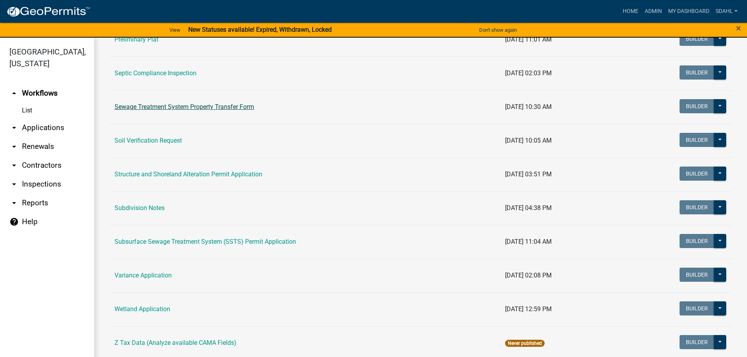
click at [249, 105] on link "Sewage Treatment System Property Transfer Form" at bounding box center [184, 106] width 140 height 7
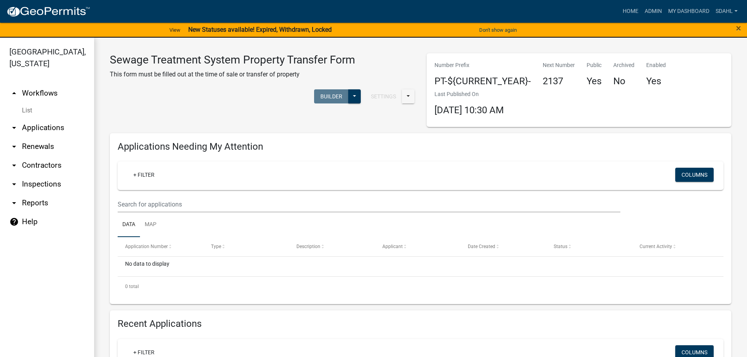
select select "3: 100"
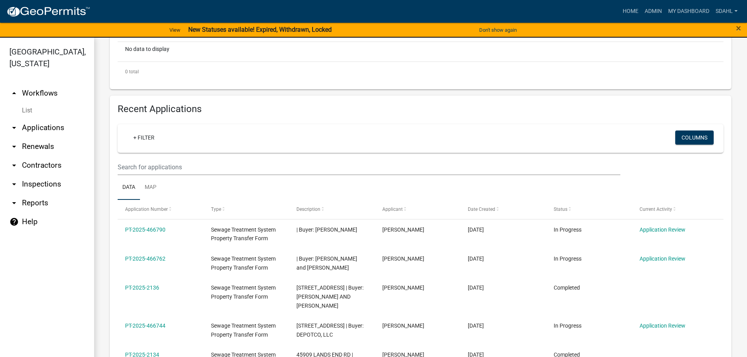
scroll to position [229, 0]
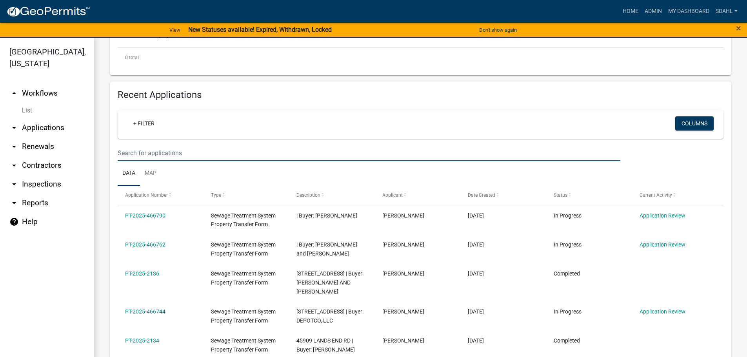
click at [184, 153] on input "text" at bounding box center [369, 153] width 503 height 16
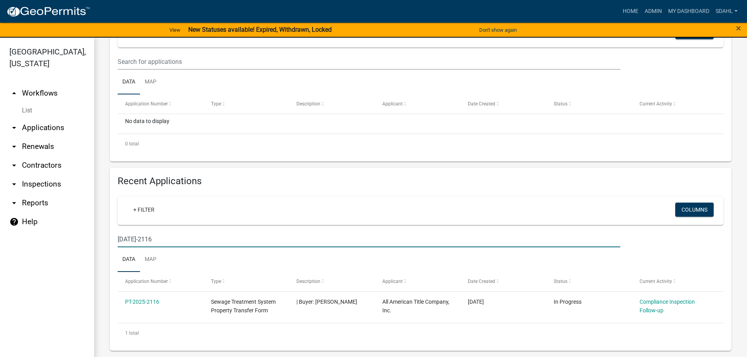
scroll to position [9, 0]
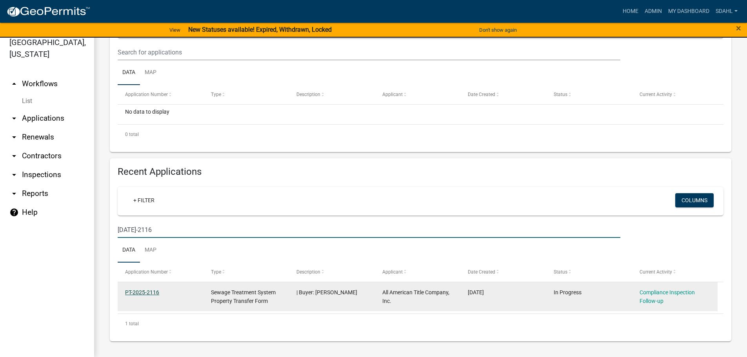
type input "[DATE]-2116"
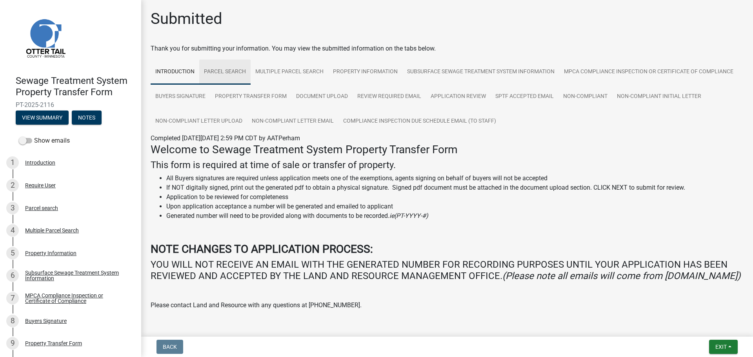
click at [230, 73] on link "Parcel search" at bounding box center [224, 72] width 51 height 25
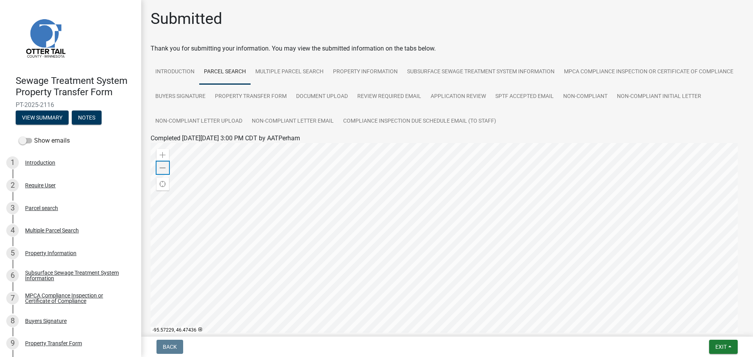
click at [161, 170] on span at bounding box center [163, 168] width 6 height 6
click at [489, 185] on div at bounding box center [447, 241] width 593 height 196
click at [163, 167] on span at bounding box center [163, 168] width 6 height 6
click at [500, 239] on div at bounding box center [447, 241] width 593 height 196
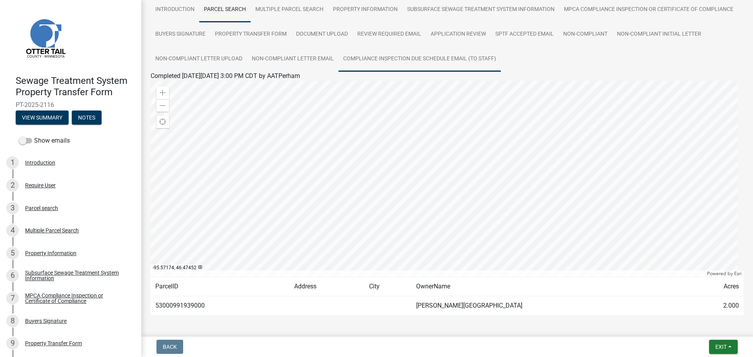
scroll to position [90, 0]
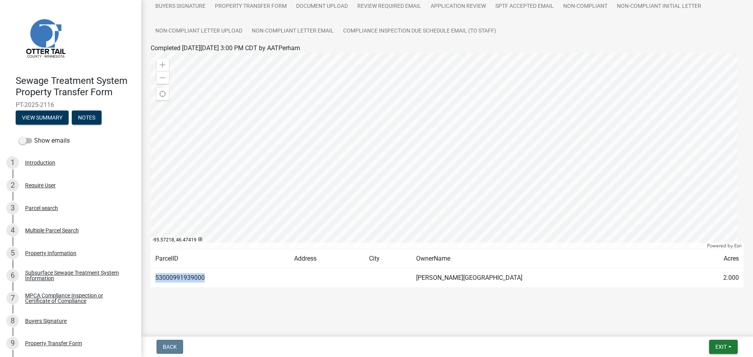
drag, startPoint x: 210, startPoint y: 277, endPoint x: 153, endPoint y: 281, distance: 57.0
click at [153, 281] on td "53000991939000" at bounding box center [220, 278] width 139 height 19
copy td "53000991939000"
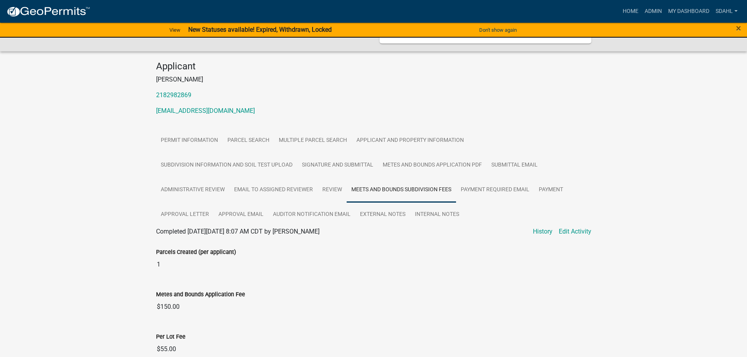
scroll to position [18, 0]
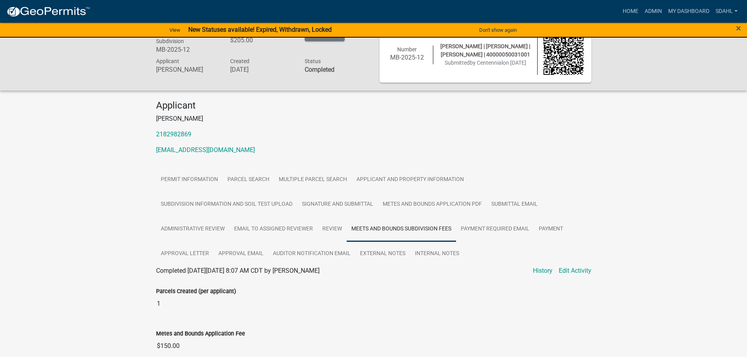
click at [661, 32] on div "View New Statuses available! Expired, Withdrawn, Locked Don't show again arrow_…" at bounding box center [373, 30] width 747 height 16
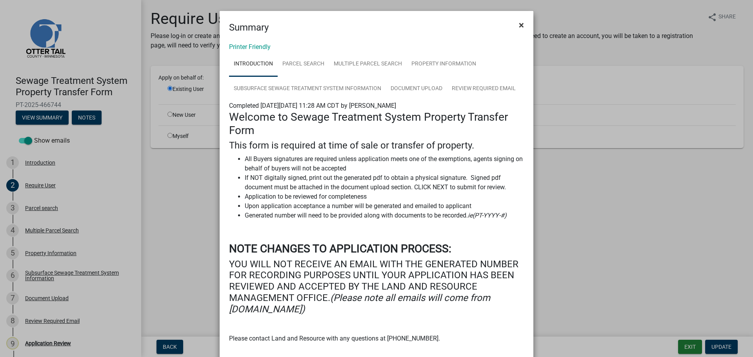
click at [519, 22] on span "×" at bounding box center [521, 25] width 5 height 11
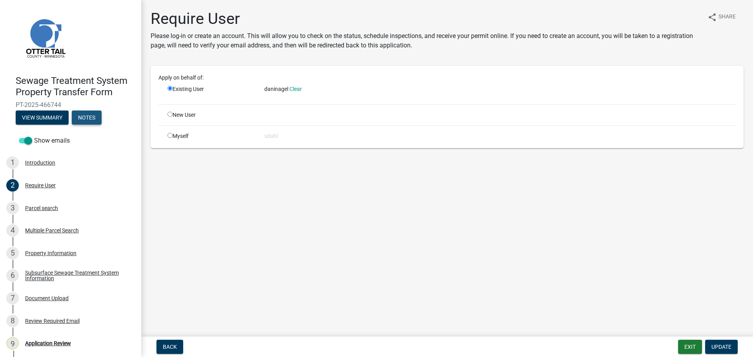
click at [87, 118] on button "Notes" at bounding box center [87, 118] width 30 height 14
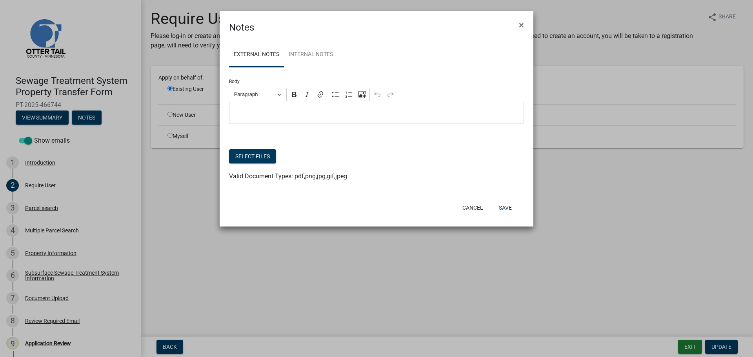
click at [381, 33] on div "Notes ×" at bounding box center [377, 23] width 314 height 24
click at [308, 56] on link "Internal Notes" at bounding box center [311, 54] width 54 height 25
click at [296, 111] on p "Editor editing area: main. Press Alt+0 for help." at bounding box center [376, 112] width 287 height 9
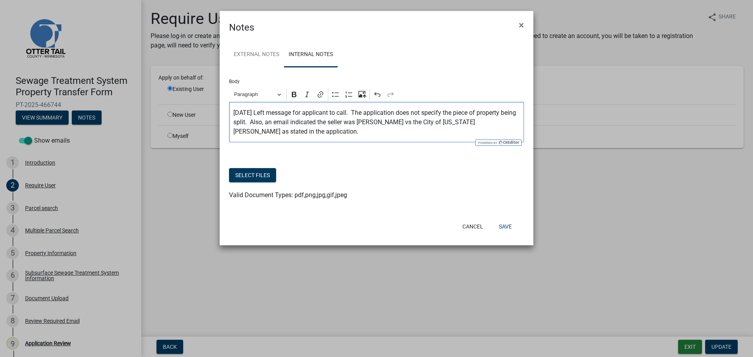
click at [266, 123] on p "2025-08-20 Left message for applicant to call. The application does not specify…" at bounding box center [376, 122] width 287 height 28
click at [350, 135] on p "2025-08-20 Left message for applicant to call. The application does not specify…" at bounding box center [376, 122] width 287 height 28
click at [465, 113] on p "2025-08-20 Left message for applicant to call. The application does not specify…" at bounding box center [376, 122] width 287 height 28
click at [387, 122] on p "2025-08-20 Left message for applicant to call. The application does not specify…" at bounding box center [376, 122] width 287 height 28
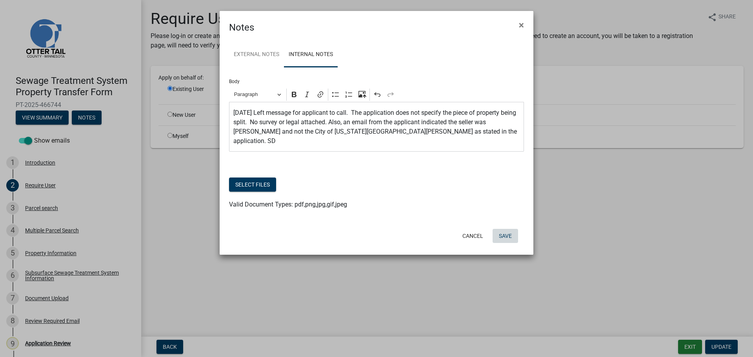
click at [504, 229] on button "Save" at bounding box center [504, 236] width 25 height 14
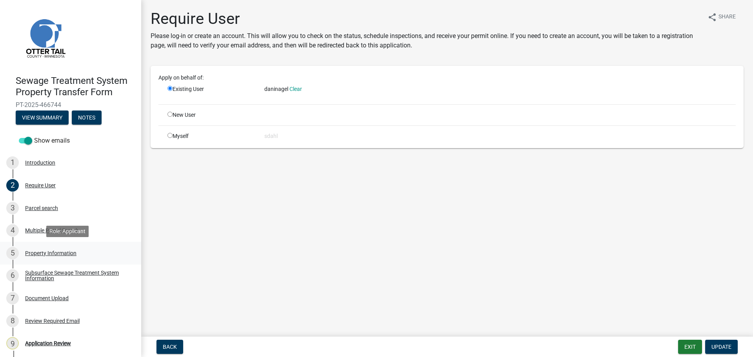
click at [46, 249] on div "5 Property Information" at bounding box center [67, 253] width 122 height 13
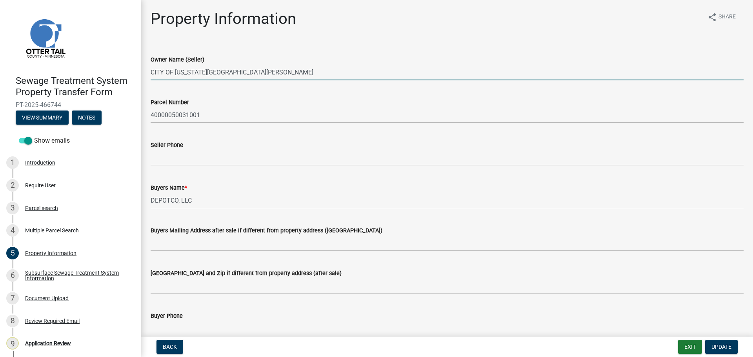
click at [220, 73] on input "CITY OF NEW YORK MILLS" at bounding box center [447, 72] width 593 height 16
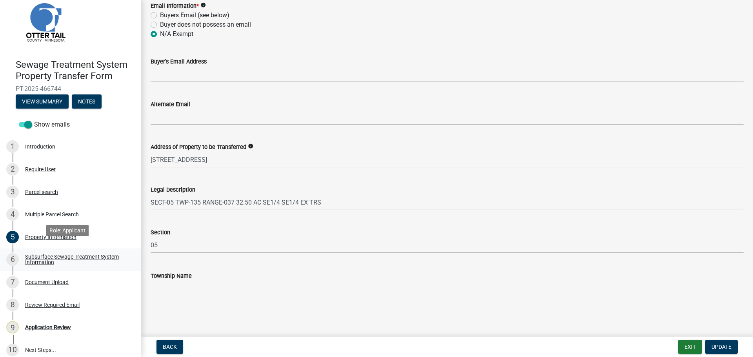
scroll to position [24, 0]
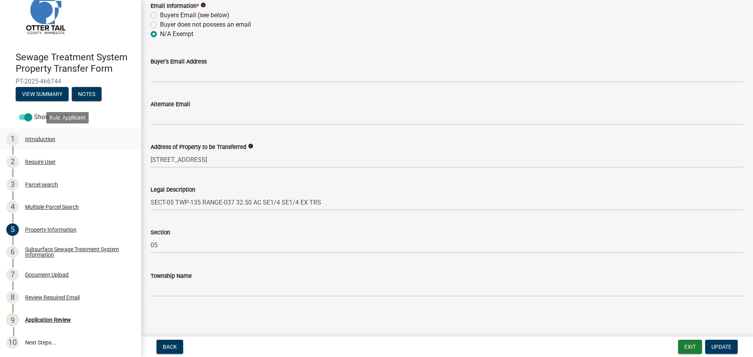
click at [38, 139] on div "Introduction" at bounding box center [40, 138] width 30 height 5
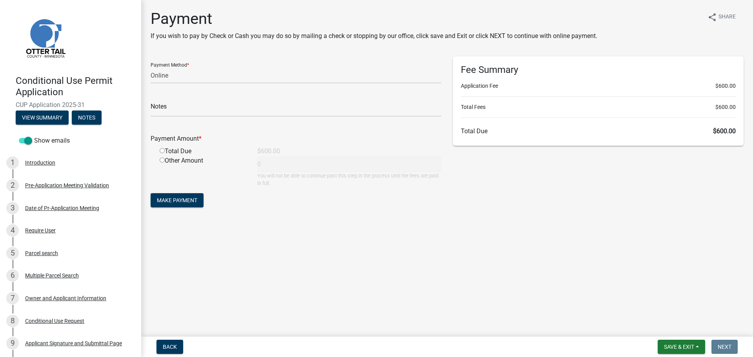
select select "3: 3"
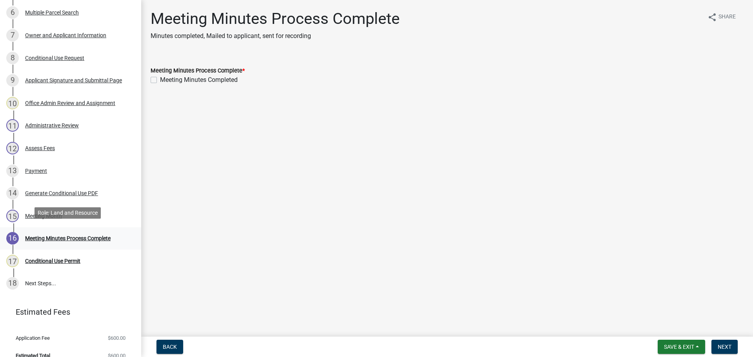
scroll to position [274, 0]
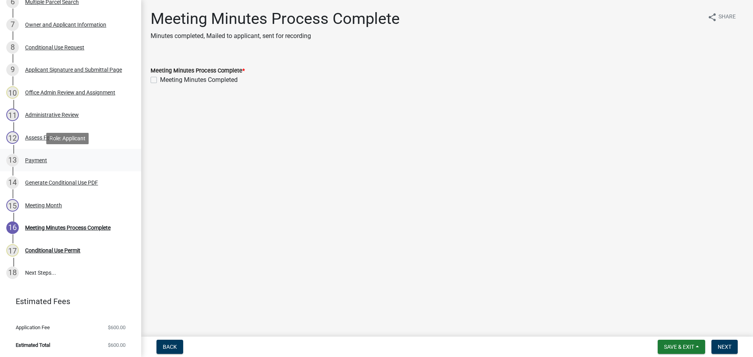
click at [42, 159] on div "Payment" at bounding box center [36, 160] width 22 height 5
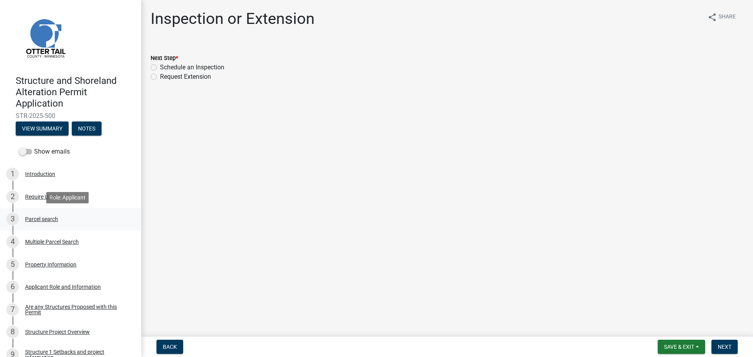
click at [34, 215] on div "3 Parcel search" at bounding box center [67, 219] width 122 height 13
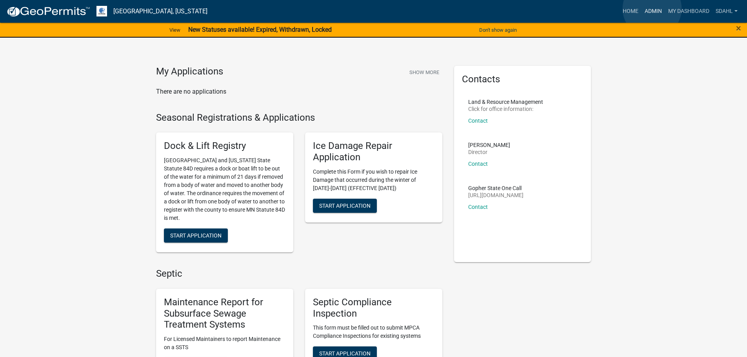
click at [652, 8] on link "Admin" at bounding box center [653, 11] width 24 height 15
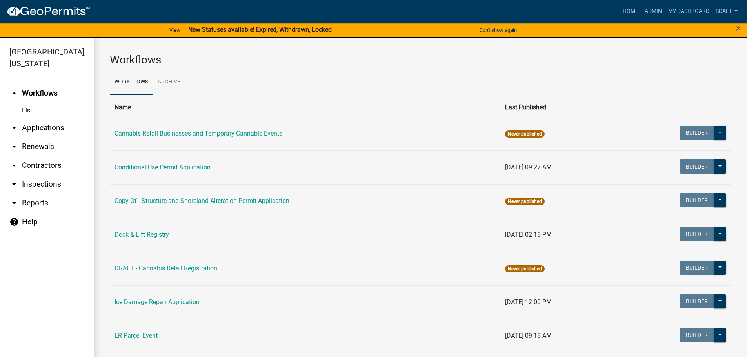
click at [31, 128] on link "arrow_drop_down Applications" at bounding box center [47, 127] width 94 height 19
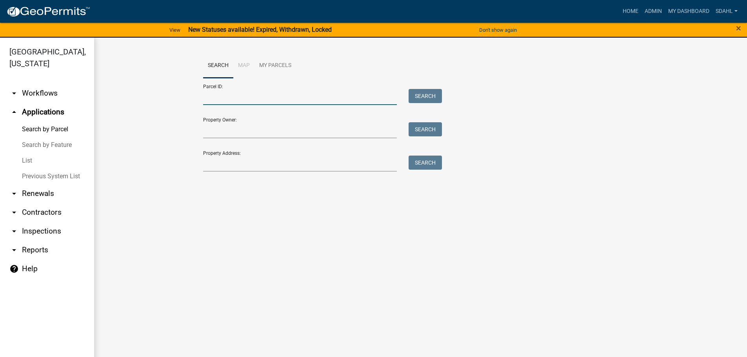
click at [259, 95] on input "Parcel ID:" at bounding box center [300, 97] width 194 height 16
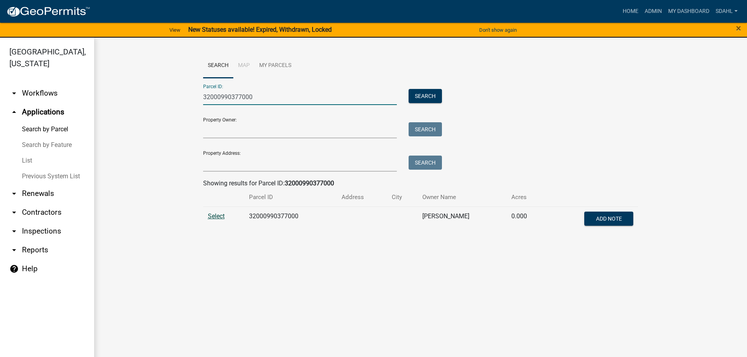
type input "32000990377000"
click at [212, 216] on span "Select" at bounding box center [216, 215] width 17 height 7
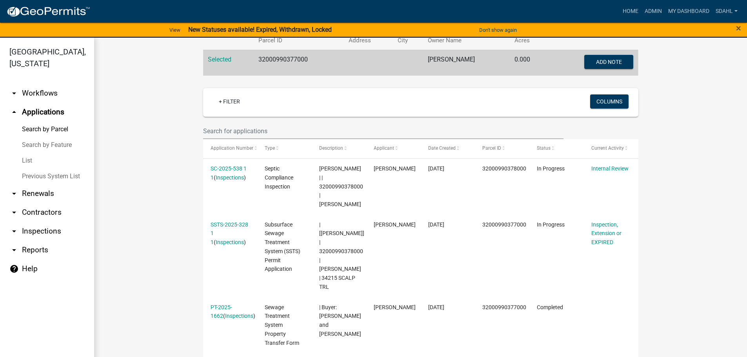
scroll to position [196, 0]
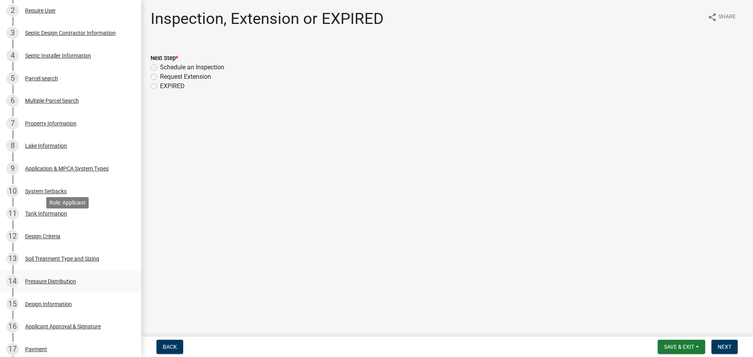
scroll to position [196, 0]
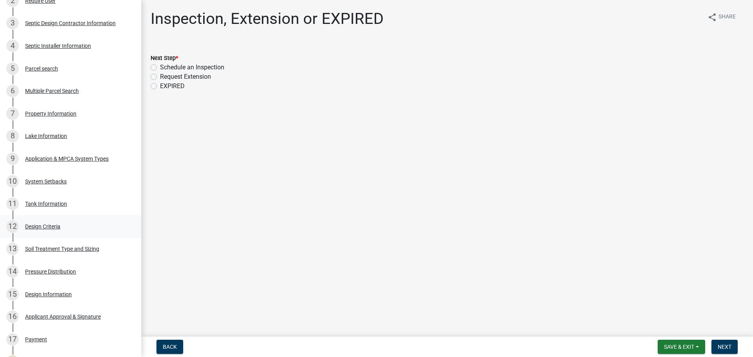
click at [49, 227] on div "Design Criteria" at bounding box center [42, 226] width 35 height 5
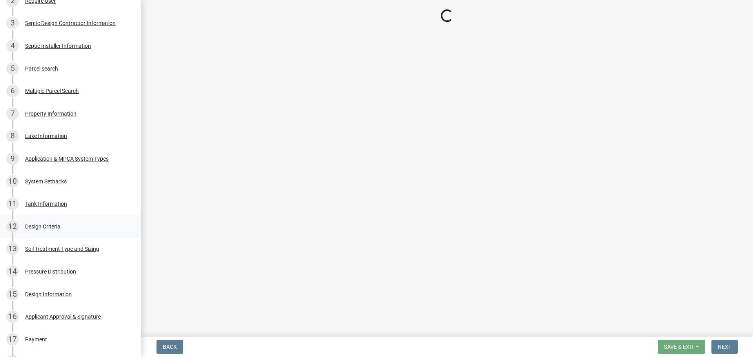
select select "161dc003-2926-44f5-9717-bc9d566eecc1"
select select "3153871a-0646-45c0-8d36-98762e1aaded"
select select "14354fbd-e666-4c9c-b77c-8c181d233a28"
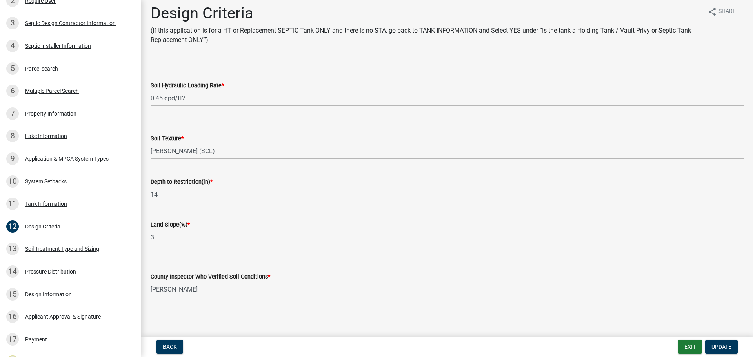
scroll to position [7, 0]
click at [58, 250] on div "Soil Treatment Type and Sizing" at bounding box center [62, 248] width 74 height 5
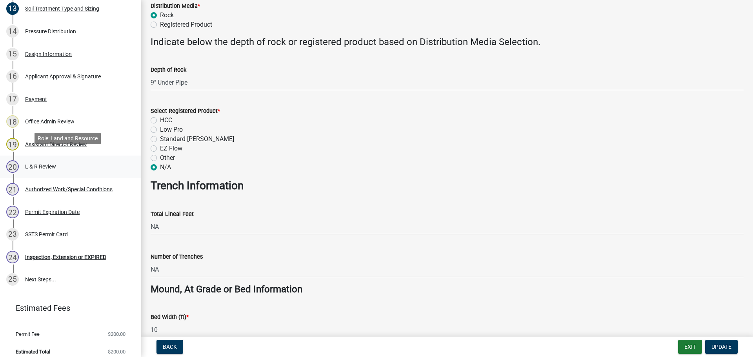
scroll to position [443, 0]
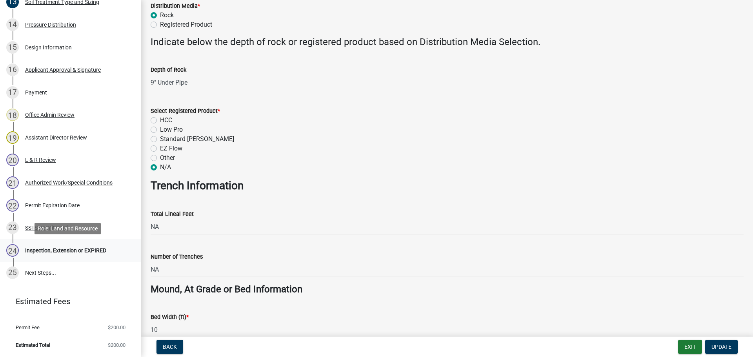
click at [62, 249] on div "Inspection, Extension or EXPIRED" at bounding box center [65, 250] width 81 height 5
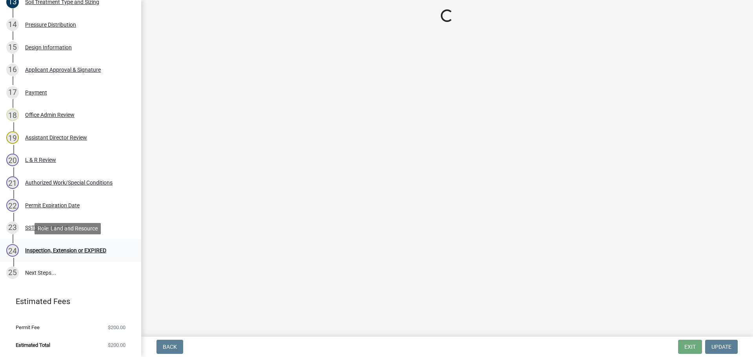
scroll to position [0, 0]
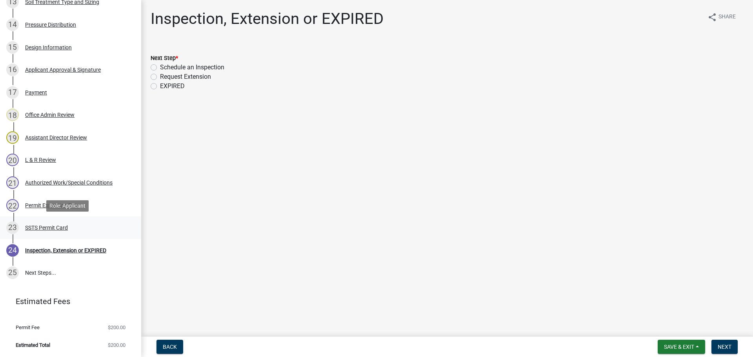
click at [58, 225] on div "SSTS Permit Card" at bounding box center [46, 227] width 43 height 5
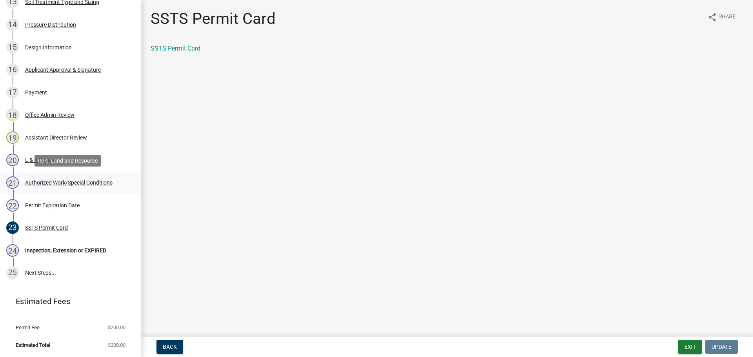
click at [63, 184] on div "Authorized Work/Special Conditions" at bounding box center [68, 182] width 87 height 5
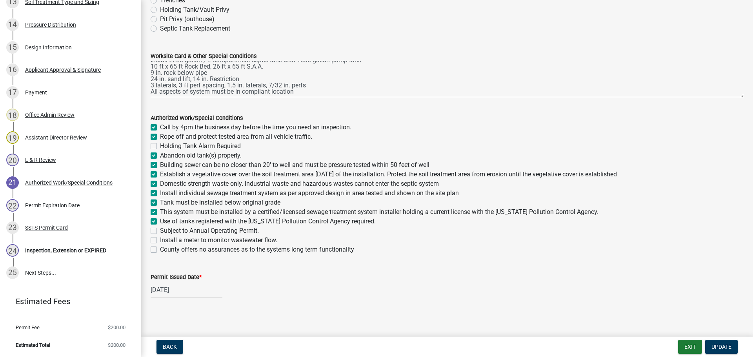
scroll to position [97, 0]
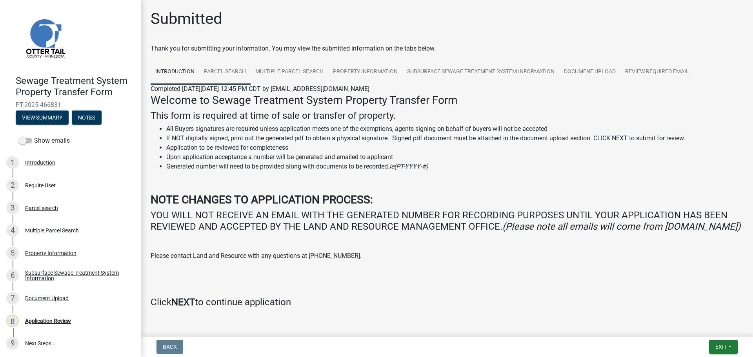
click at [221, 69] on link "Parcel search" at bounding box center [224, 72] width 51 height 25
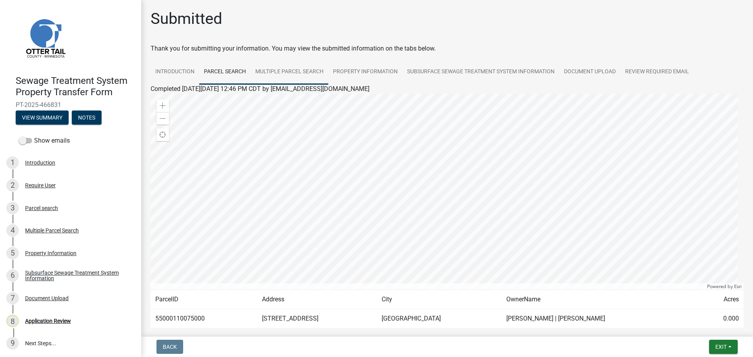
click at [287, 74] on link "Multiple Parcel Search" at bounding box center [289, 72] width 78 height 25
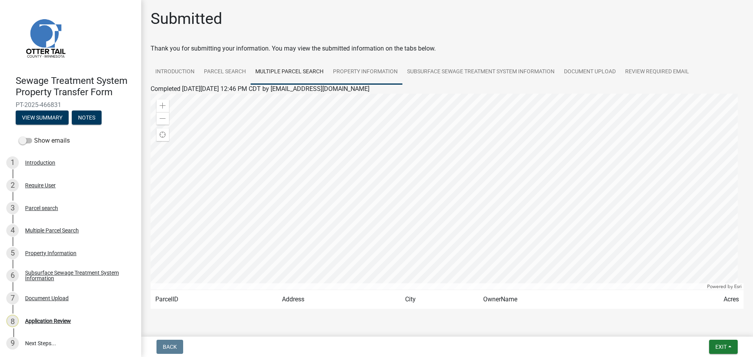
click at [350, 63] on link "Property Information" at bounding box center [365, 72] width 74 height 25
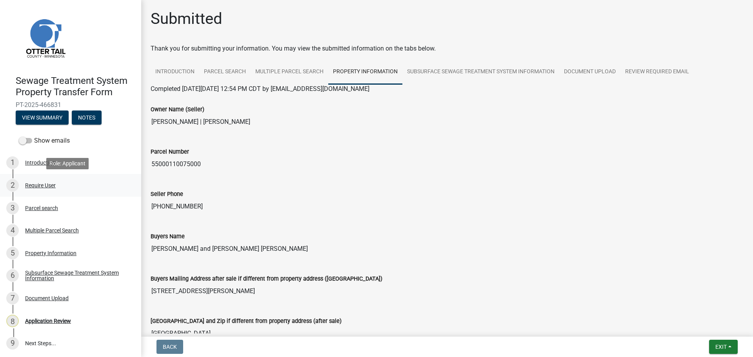
click at [43, 187] on div "Require User" at bounding box center [40, 185] width 31 height 5
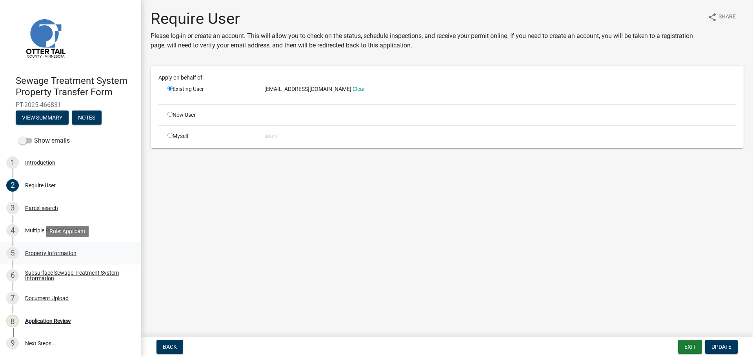
click at [58, 250] on div "Property Information" at bounding box center [50, 252] width 51 height 5
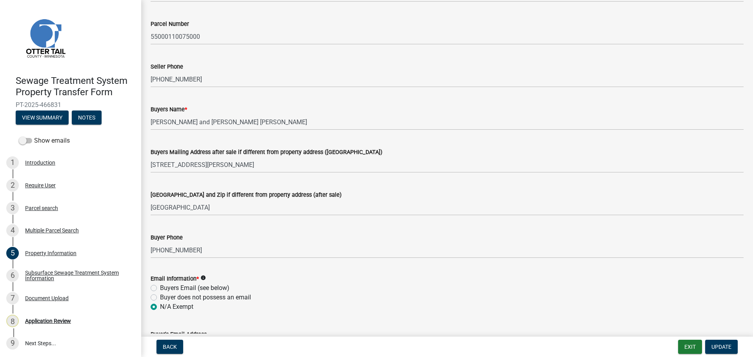
scroll to position [118, 0]
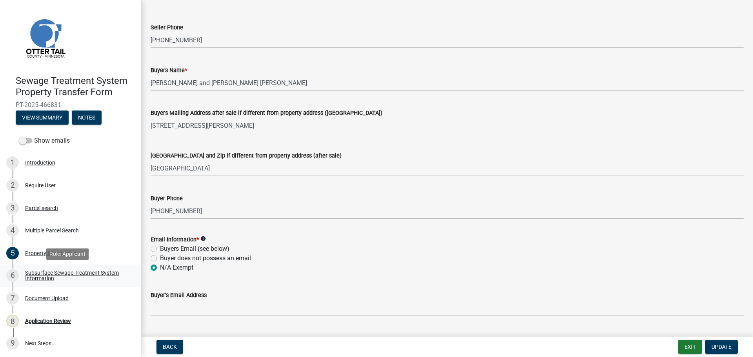
click at [47, 270] on div "Subsurface Sewage Treatment System Information" at bounding box center [76, 275] width 103 height 11
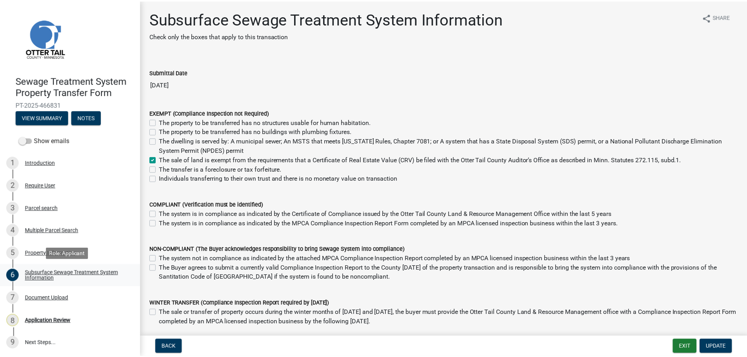
scroll to position [1, 0]
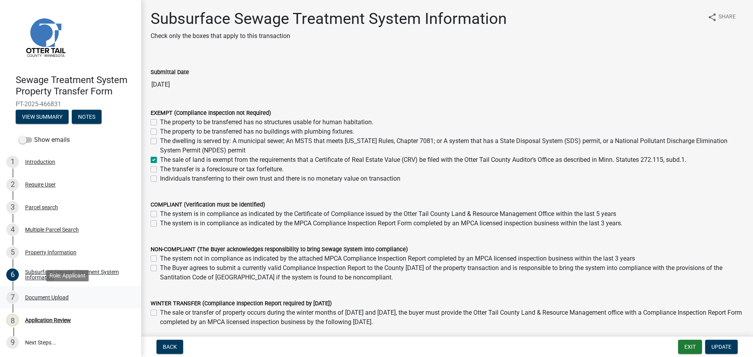
click at [54, 298] on div "Document Upload" at bounding box center [47, 297] width 44 height 5
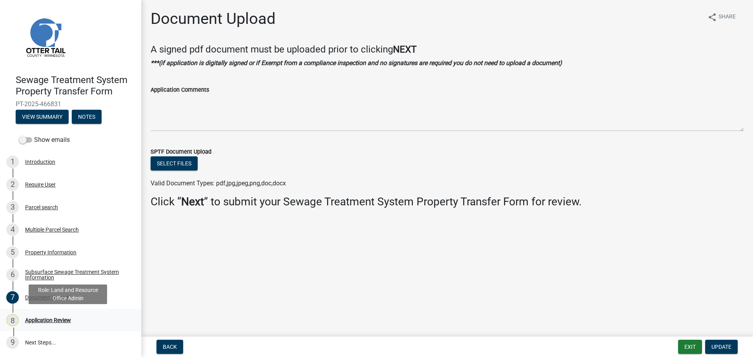
click at [53, 321] on div "Application Review" at bounding box center [48, 320] width 46 height 5
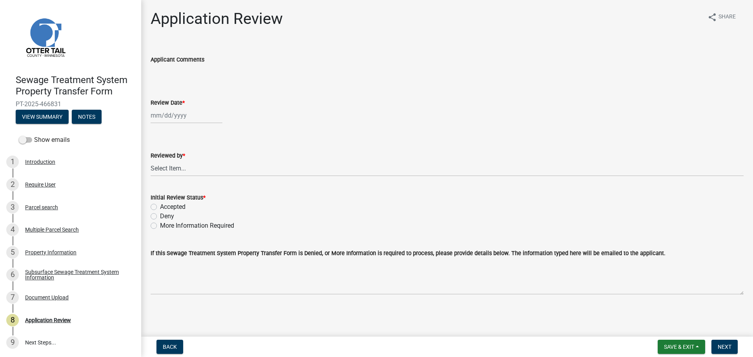
click at [173, 116] on div at bounding box center [187, 115] width 72 height 16
select select "8"
select select "2025"
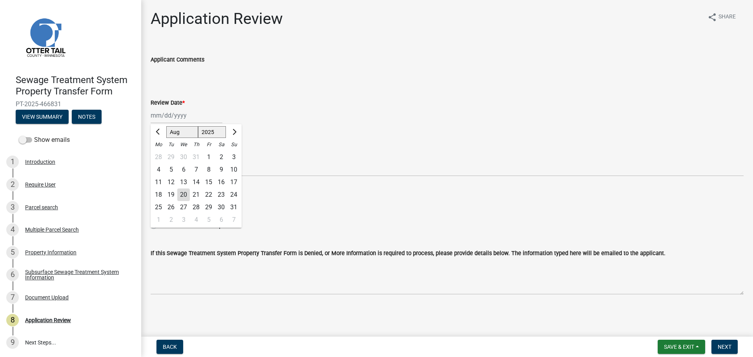
click at [187, 193] on div "20" at bounding box center [183, 195] width 13 height 13
type input "[DATE]"
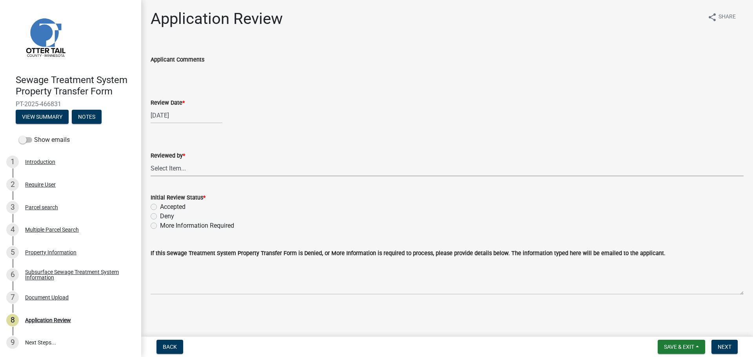
click at [182, 171] on select "Select Item... [PERSON_NAME] [PERSON_NAME] [PERSON_NAME] [PERSON_NAME] [PERSON_…" at bounding box center [447, 168] width 593 height 16
click at [151, 160] on select "Select Item... [PERSON_NAME] [PERSON_NAME] [PERSON_NAME] [PERSON_NAME] [PERSON_…" at bounding box center [447, 168] width 593 height 16
select select "67745ee8-7159-4960-80f9-a638286b467c"
click at [177, 207] on label "Accepted" at bounding box center [172, 206] width 25 height 9
click at [165, 207] on input "Accepted" at bounding box center [162, 204] width 5 height 5
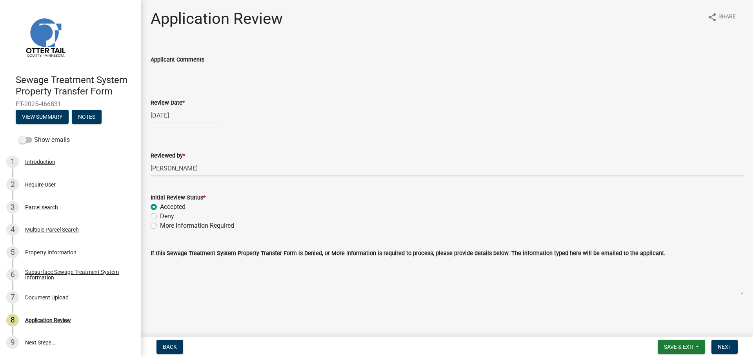
radio input "true"
click at [728, 350] on span "Next" at bounding box center [724, 347] width 14 height 6
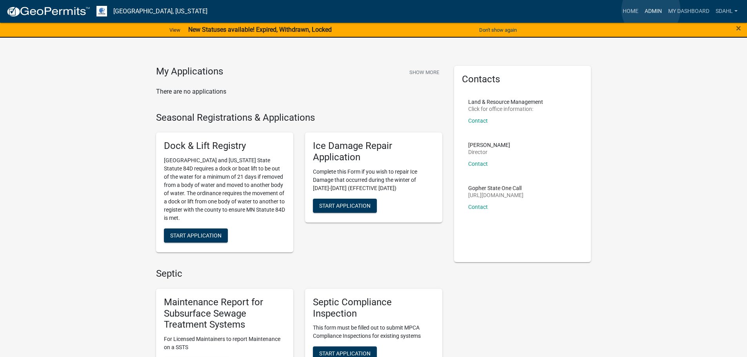
click at [651, 10] on link "Admin" at bounding box center [653, 11] width 24 height 15
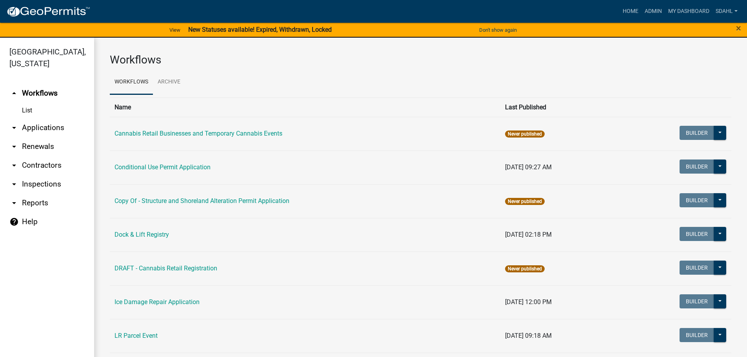
click at [52, 129] on link "arrow_drop_down Applications" at bounding box center [47, 127] width 94 height 19
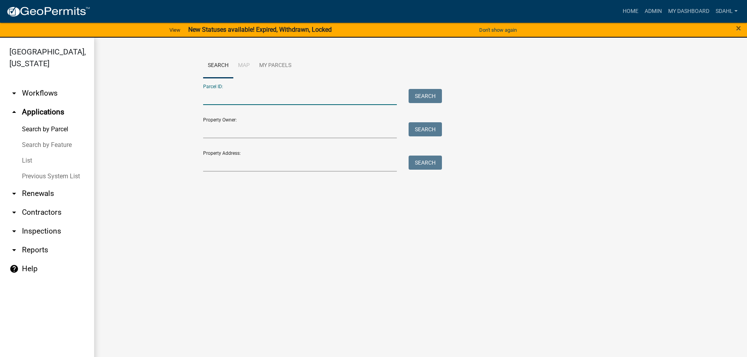
click at [256, 95] on input "Parcel ID:" at bounding box center [300, 97] width 194 height 16
paste input "60000990403000"
type input "60000990403000"
click at [430, 92] on button "Search" at bounding box center [424, 96] width 33 height 14
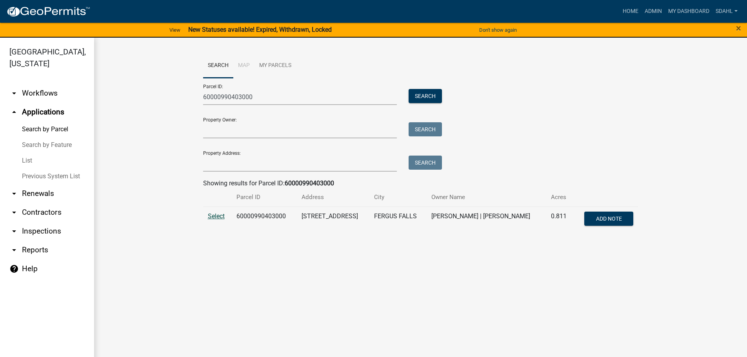
click at [217, 214] on span "Select" at bounding box center [216, 215] width 17 height 7
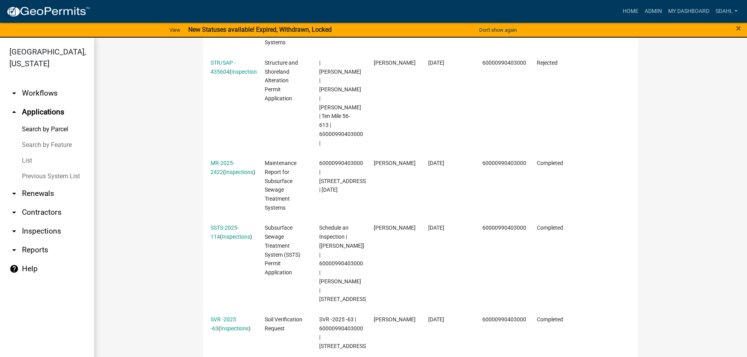
scroll to position [627, 0]
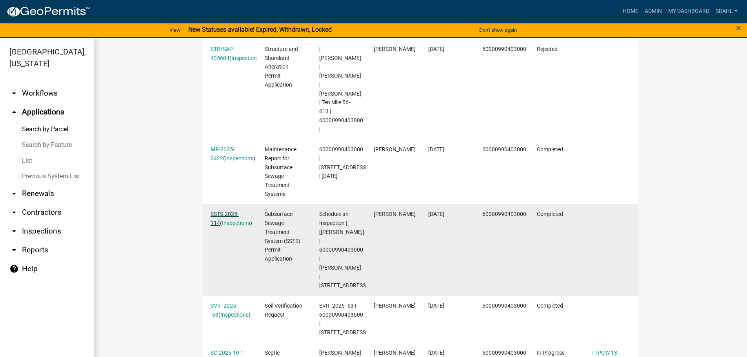
click at [223, 211] on link "SSTS-2025-114" at bounding box center [224, 218] width 28 height 15
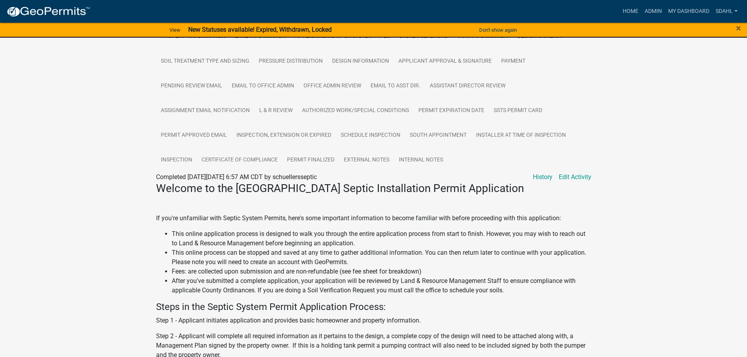
scroll to position [157, 0]
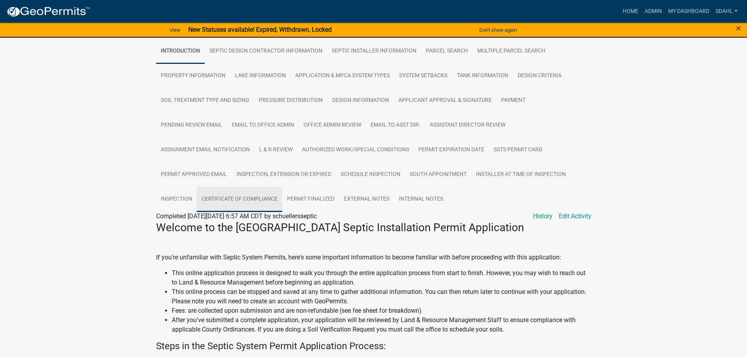
click at [255, 201] on link "Certificate of Compliance" at bounding box center [239, 199] width 85 height 25
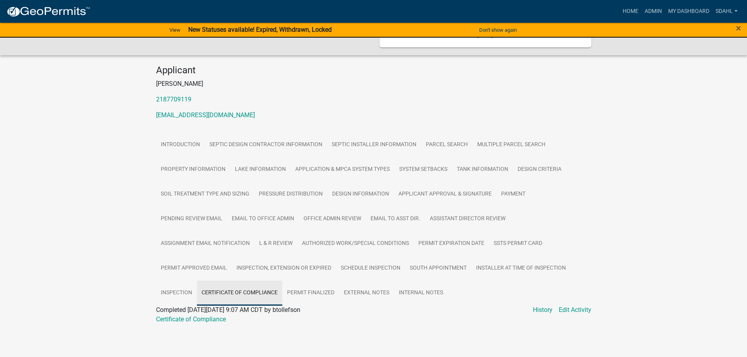
scroll to position [66, 0]
click at [211, 320] on link "Certificate of Compliance" at bounding box center [191, 319] width 70 height 7
click at [171, 294] on link "Inspection" at bounding box center [176, 293] width 41 height 25
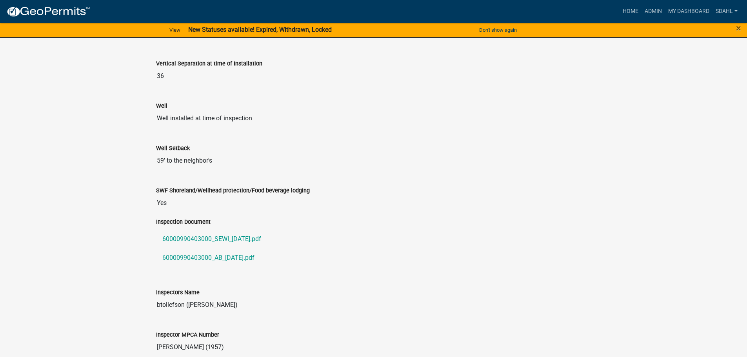
scroll to position [733, 0]
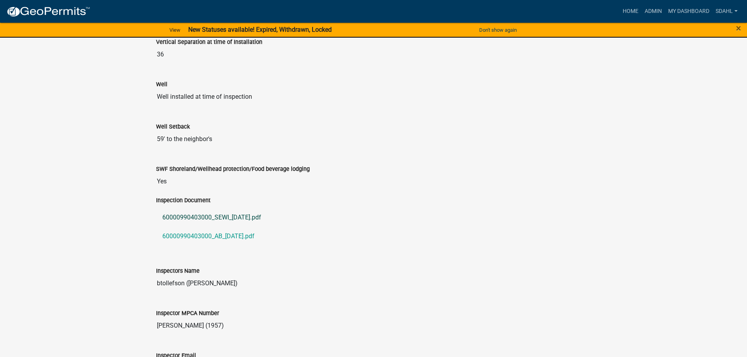
click at [222, 222] on link "60000990403000_SEWI_[DATE].pdf" at bounding box center [373, 217] width 435 height 19
click at [224, 240] on link "60000990403000_AB_[DATE].pdf" at bounding box center [373, 236] width 435 height 19
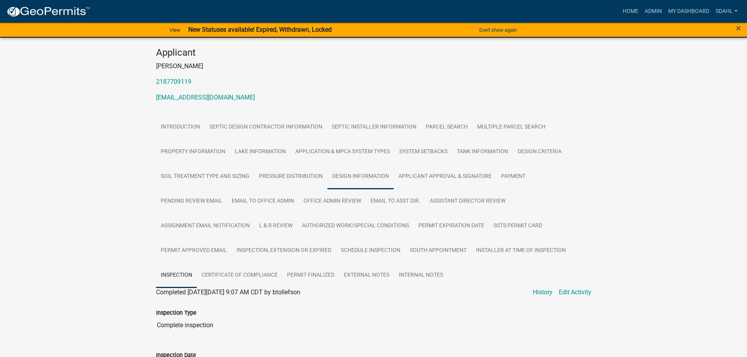
scroll to position [118, 0]
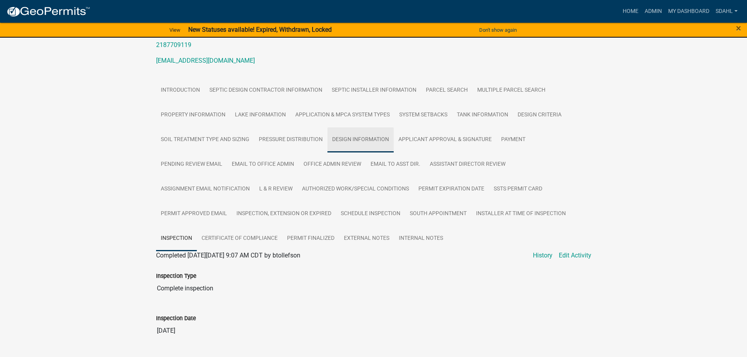
click at [351, 143] on link "Design Information" at bounding box center [360, 139] width 66 height 25
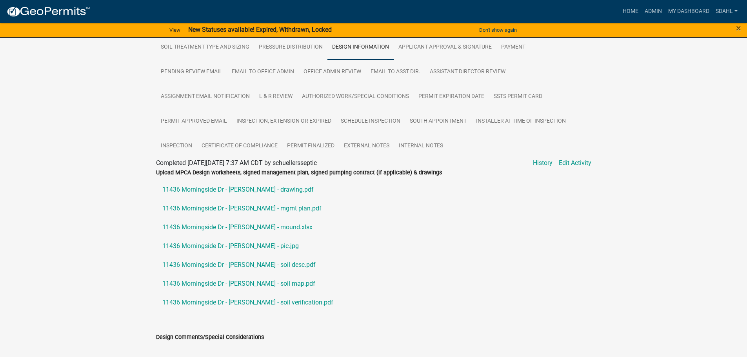
scroll to position [235, 0]
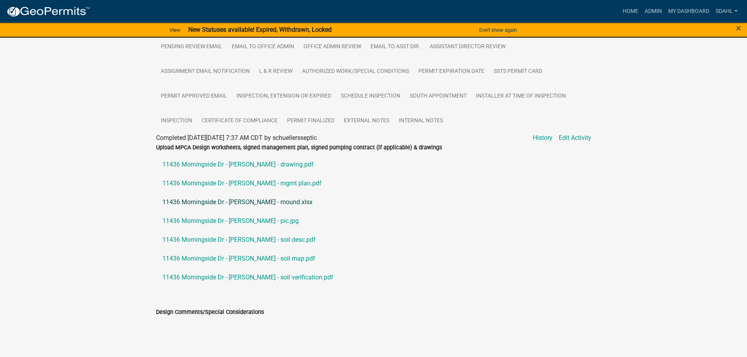
click at [244, 206] on link "11436 Morningside Dr - [PERSON_NAME] - mound.xlsx" at bounding box center [373, 202] width 435 height 19
